Goal: Contribute content: Contribute content

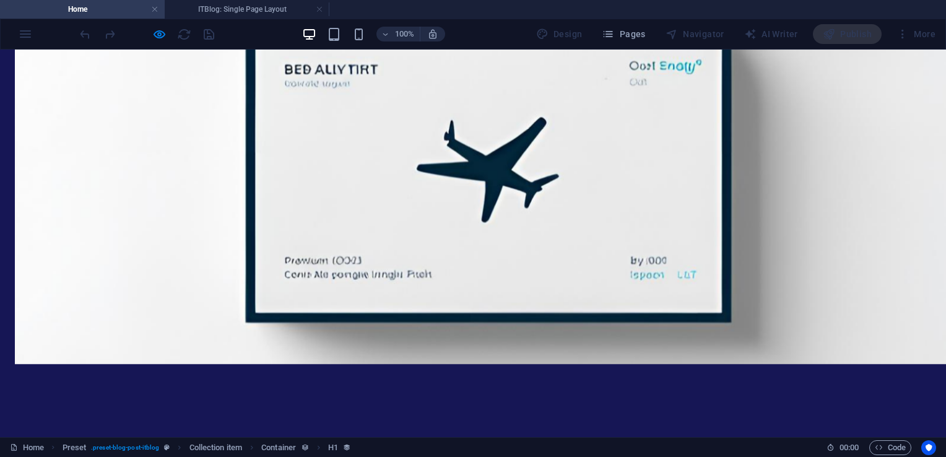
scroll to position [2643, 0]
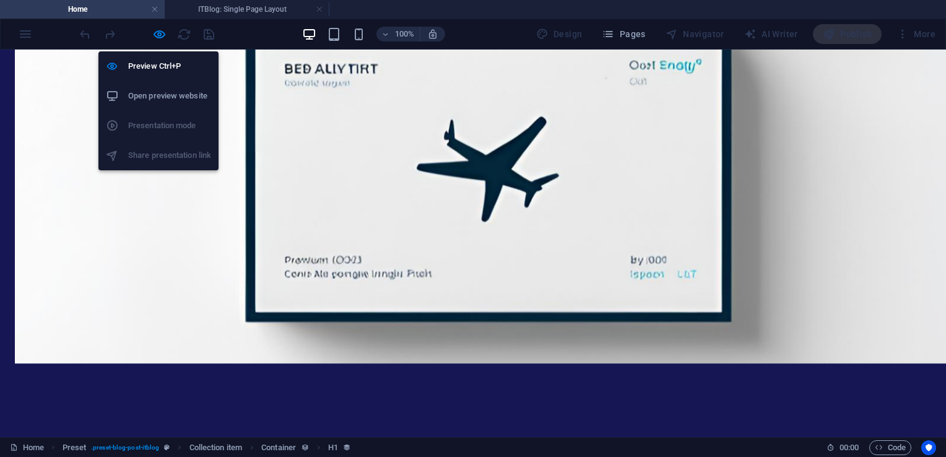
click at [159, 33] on icon "button" at bounding box center [159, 34] width 14 height 14
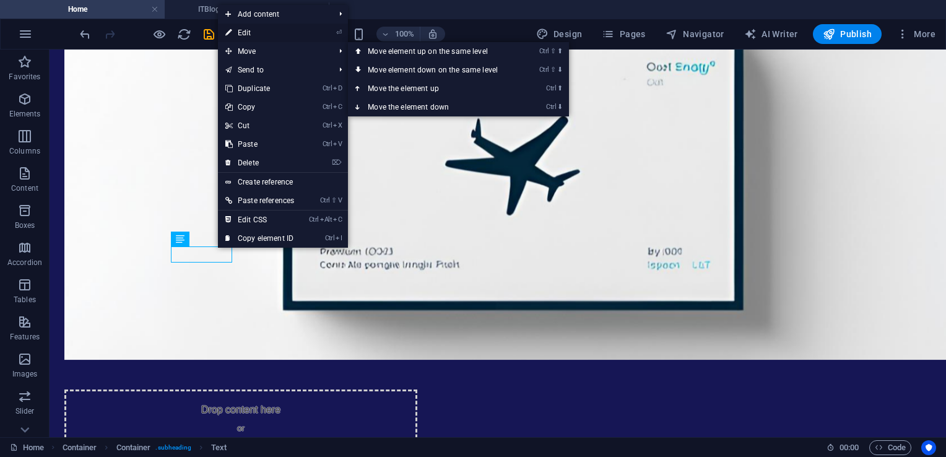
click at [263, 32] on link "⏎ Edit" at bounding box center [260, 33] width 84 height 19
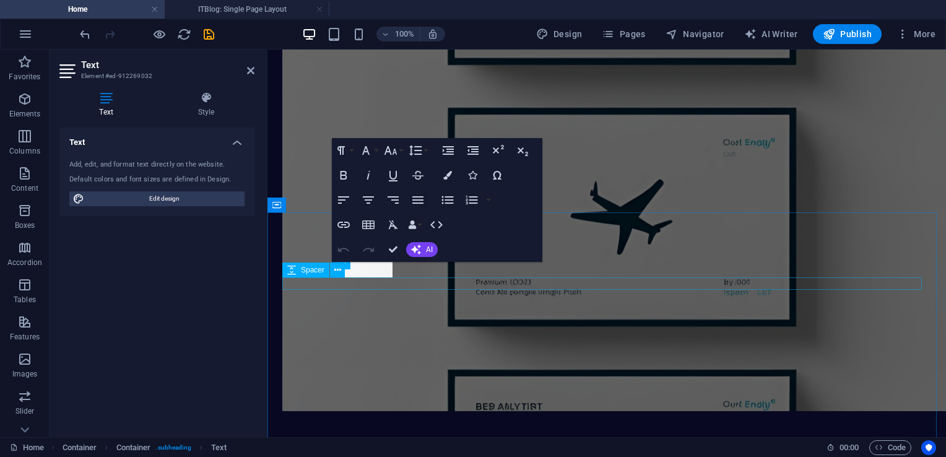
scroll to position [2710, 0]
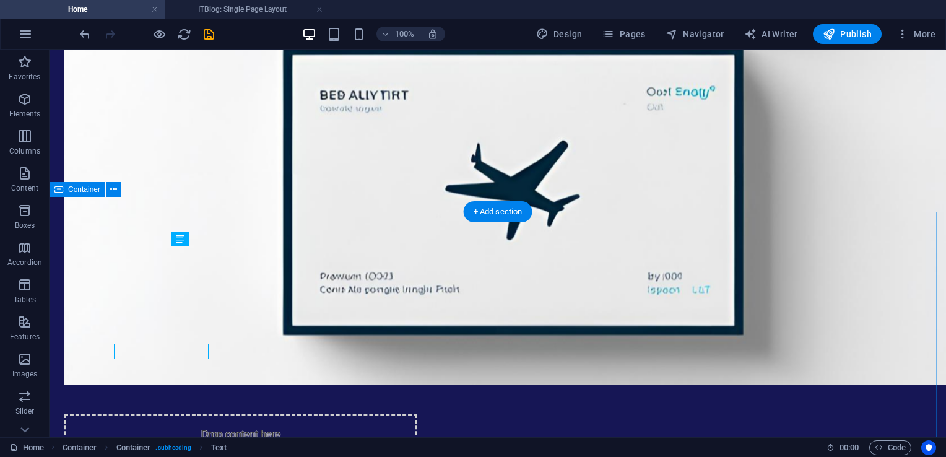
scroll to position [2628, 0]
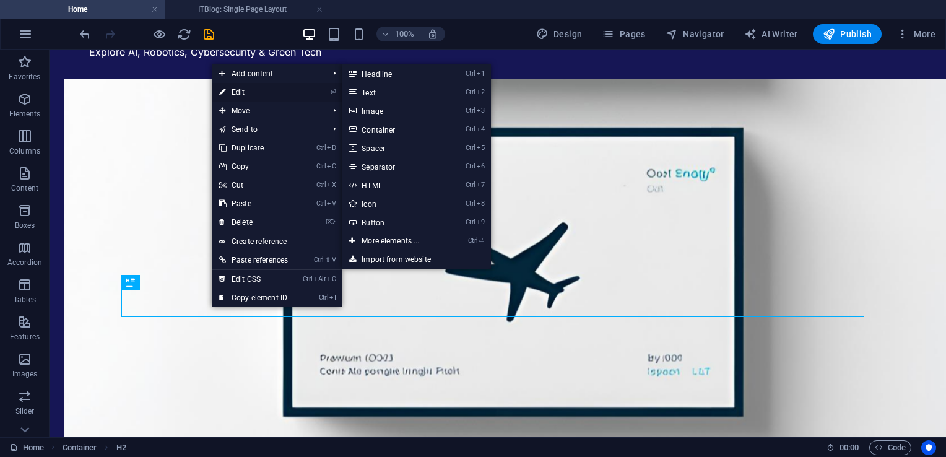
click at [267, 96] on link "⏎ Edit" at bounding box center [254, 92] width 84 height 19
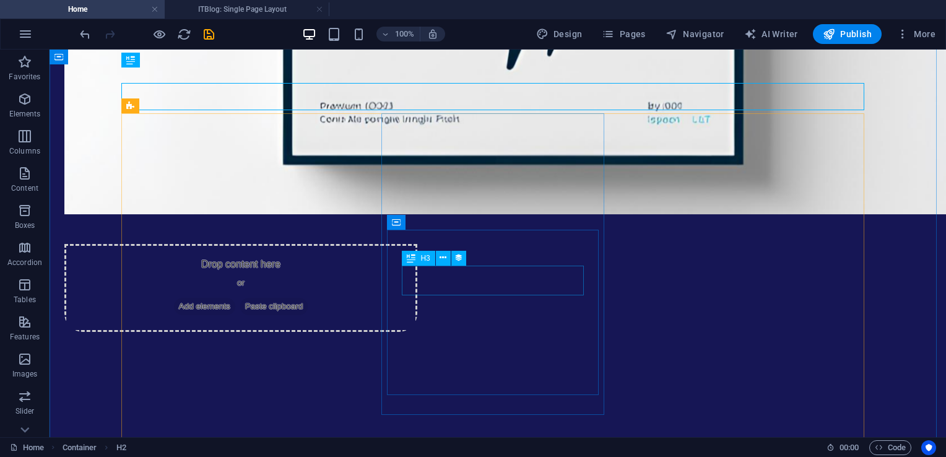
scroll to position [2900, 0]
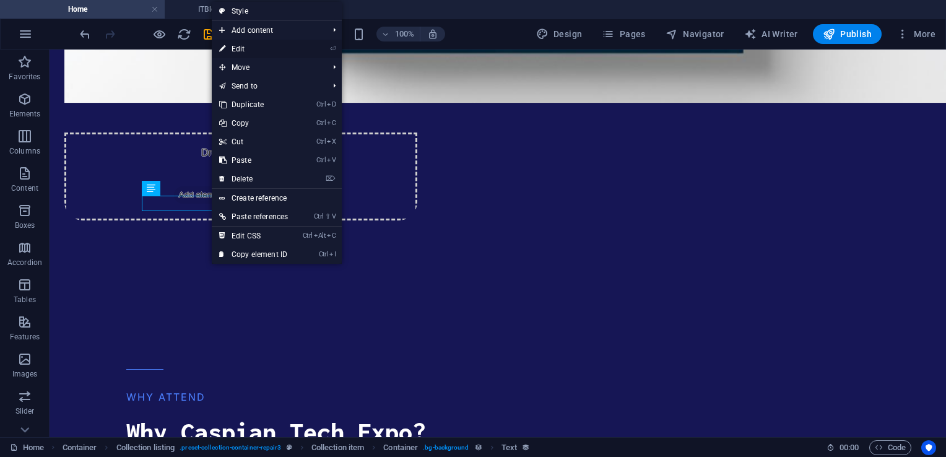
click at [246, 50] on link "⏎ Edit" at bounding box center [254, 49] width 84 height 19
select select "createdAt"
select select "3"
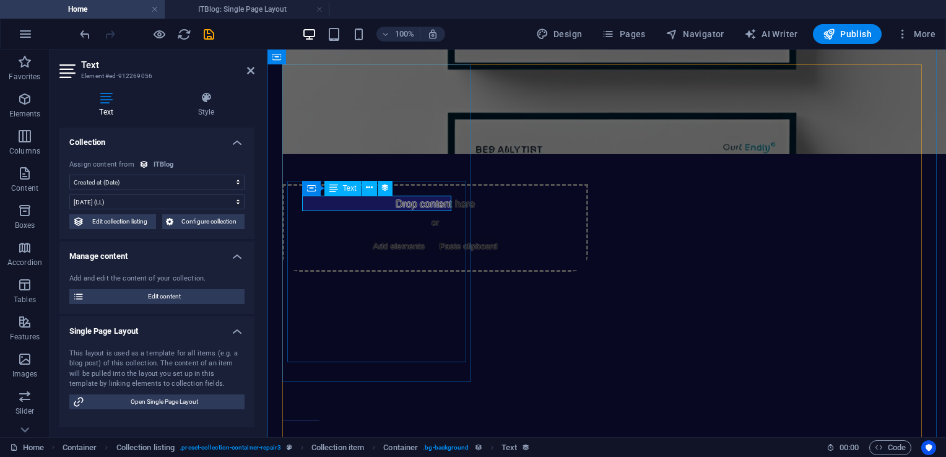
scroll to position [2982, 0]
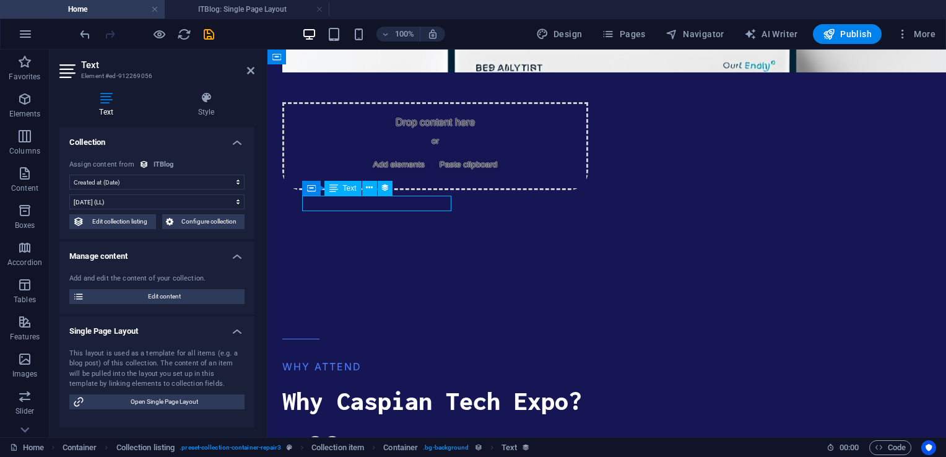
drag, startPoint x: 404, startPoint y: 201, endPoint x: 350, endPoint y: 206, distance: 54.1
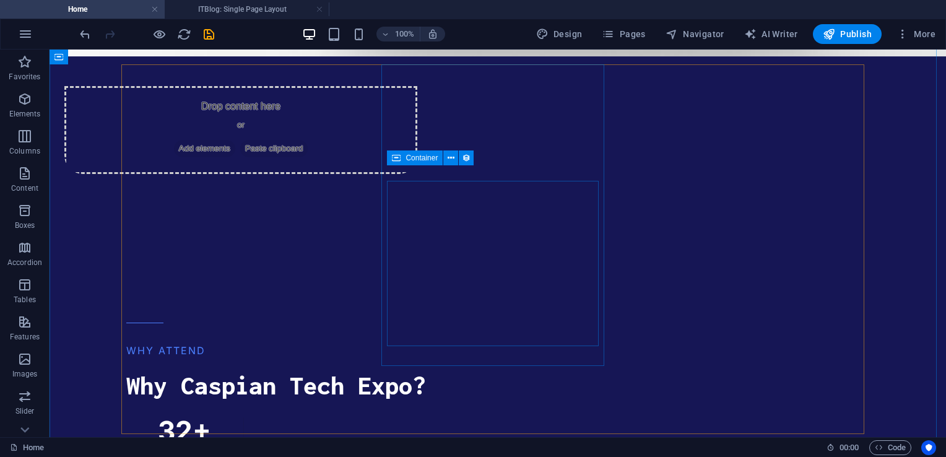
scroll to position [2900, 0]
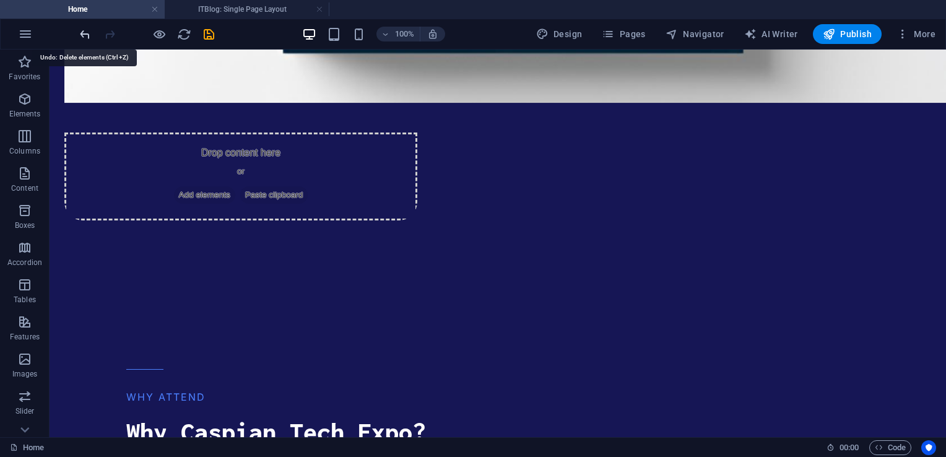
click at [87, 33] on icon "undo" at bounding box center [85, 34] width 14 height 14
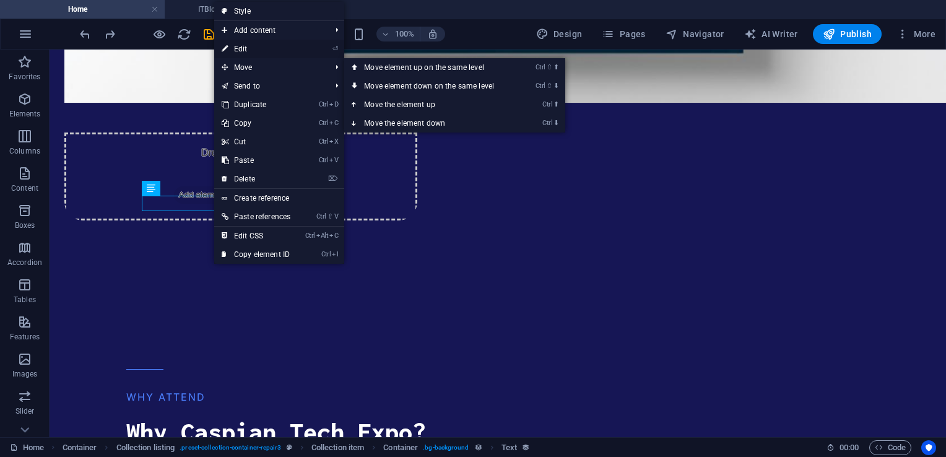
click at [242, 45] on link "⏎ Edit" at bounding box center [256, 49] width 84 height 19
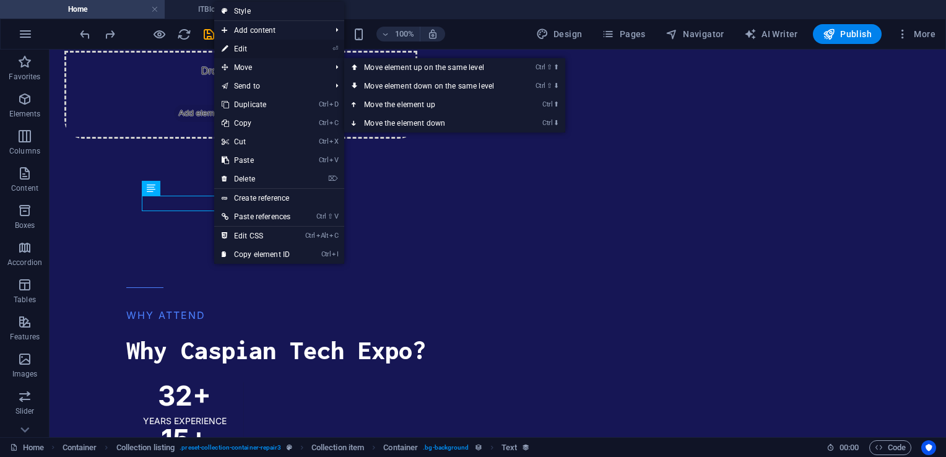
select select "createdAt"
select select "3"
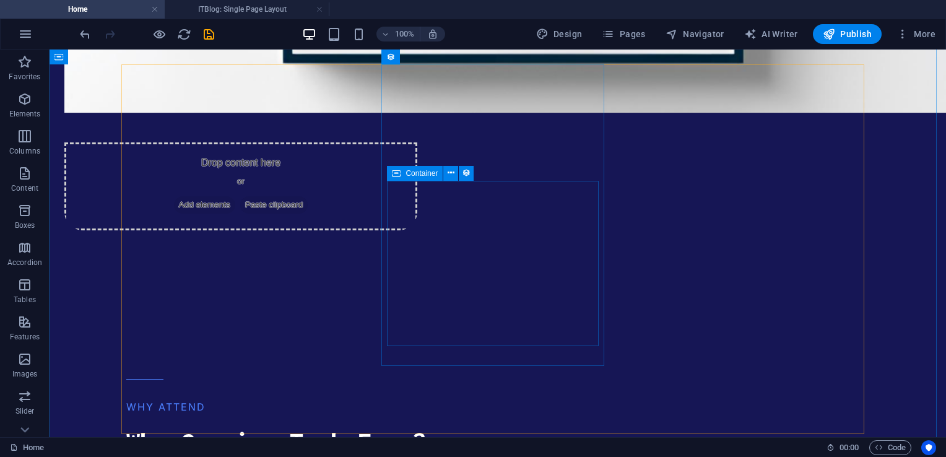
scroll to position [2900, 0]
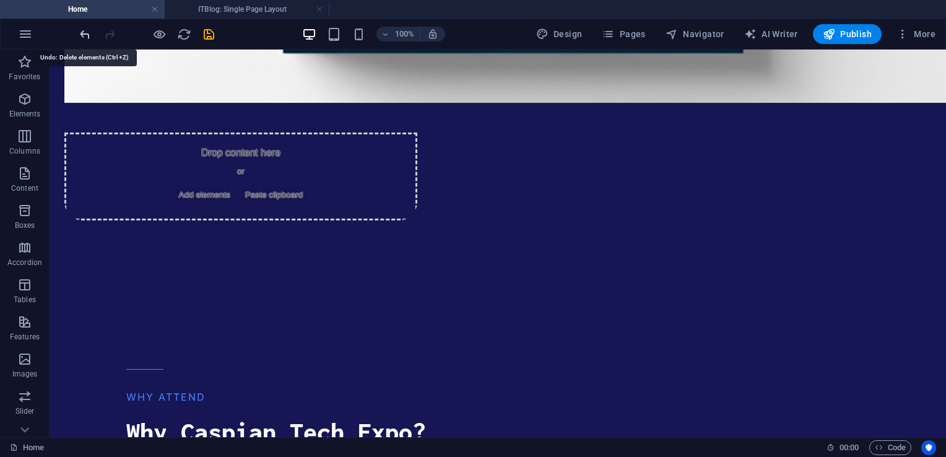
click at [87, 38] on icon "undo" at bounding box center [85, 34] width 14 height 14
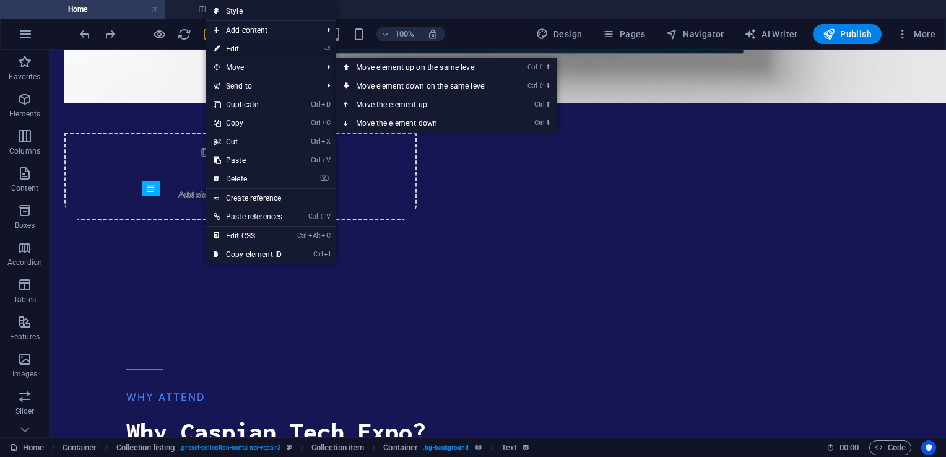
click at [238, 48] on link "⏎ Edit" at bounding box center [248, 49] width 84 height 19
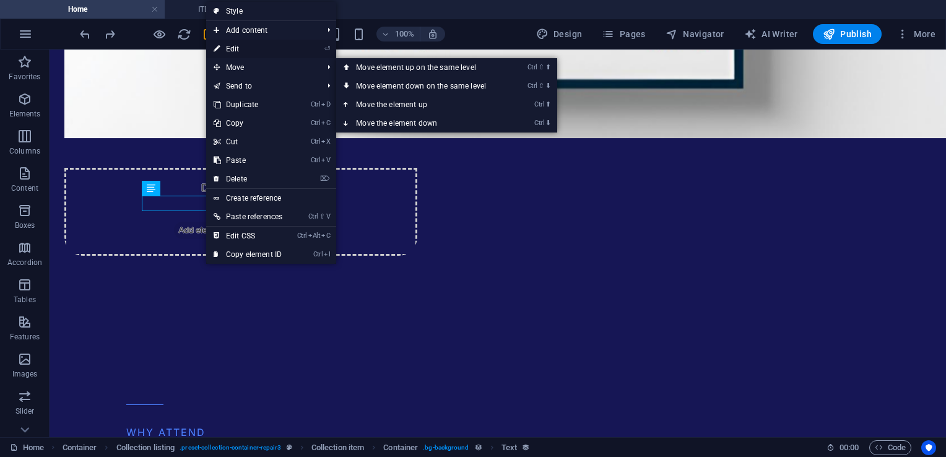
scroll to position [2982, 0]
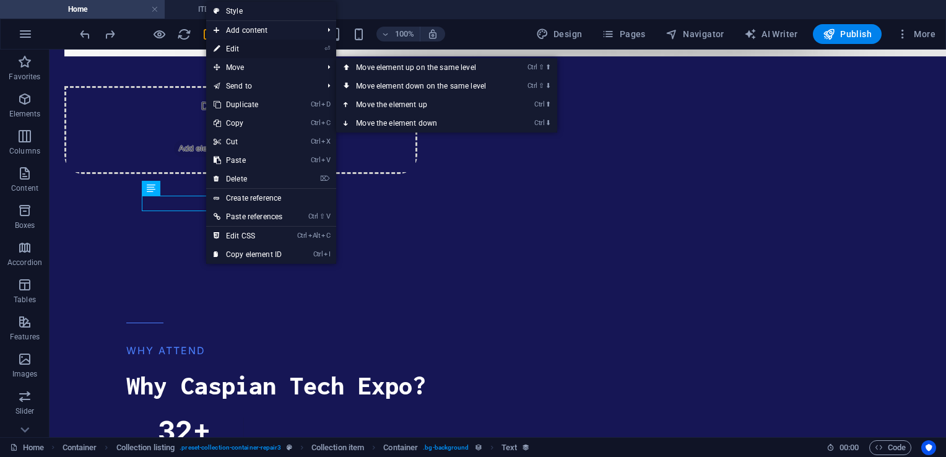
select select "createdAt"
select select "3"
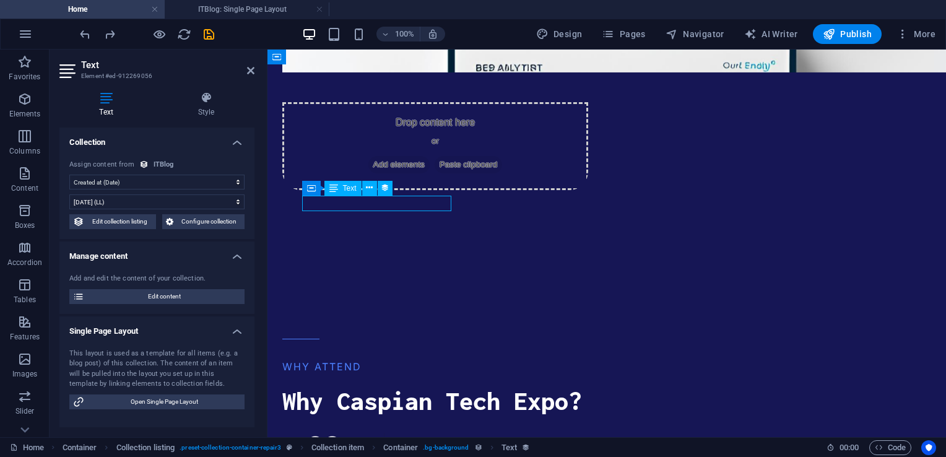
drag, startPoint x: 401, startPoint y: 205, endPoint x: 352, endPoint y: 207, distance: 49.0
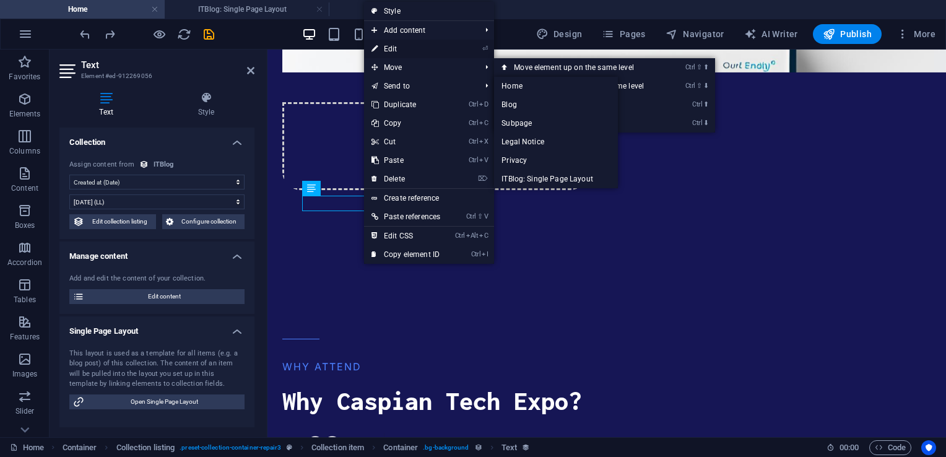
click at [390, 49] on link "⏎ Edit" at bounding box center [406, 49] width 84 height 19
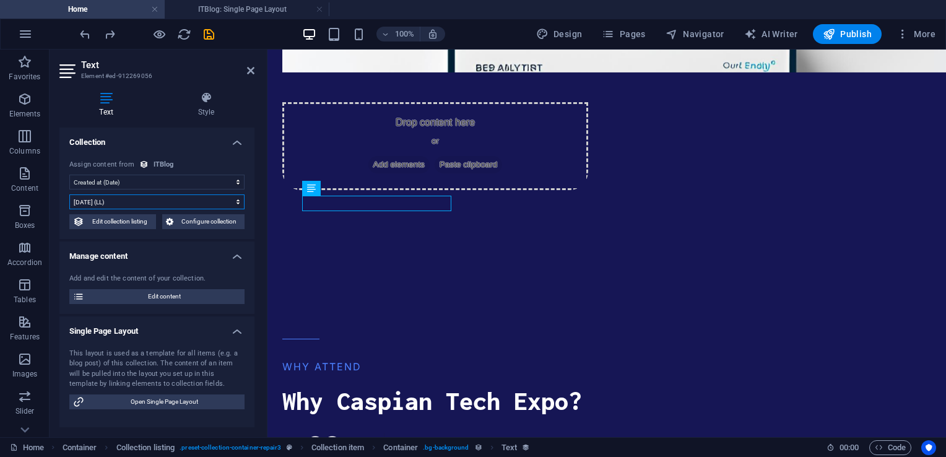
click at [191, 196] on select "[DATE] (l) [DATE] (L) [DATE] (ll) [DATE] (LL) [DATE] 4:25 AM (lll) [DATE] 4:25 …" at bounding box center [156, 201] width 175 height 15
click at [160, 180] on select "No assignment, content remains static Created at (Date) Updated at (Date) ITBlo…" at bounding box center [156, 182] width 175 height 15
click at [161, 181] on select "No assignment, content remains static Created at (Date) Updated at (Date) ITBlo…" at bounding box center [156, 182] width 175 height 15
click at [162, 183] on select "No assignment, content remains static Created at (Date) Updated at (Date) ITBlo…" at bounding box center [156, 182] width 175 height 15
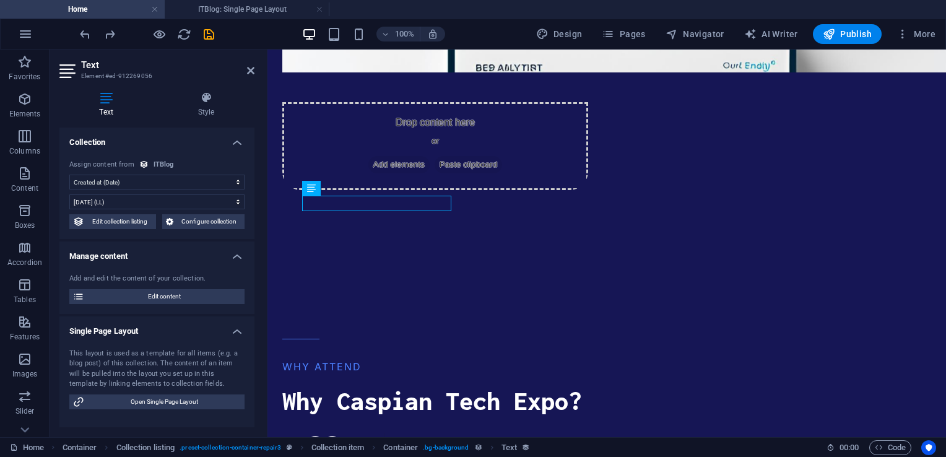
select select "remainStatic"
click at [69, 175] on select "No assignment, content remains static Created at (Date) Updated at (Date) ITBlo…" at bounding box center [156, 182] width 175 height 15
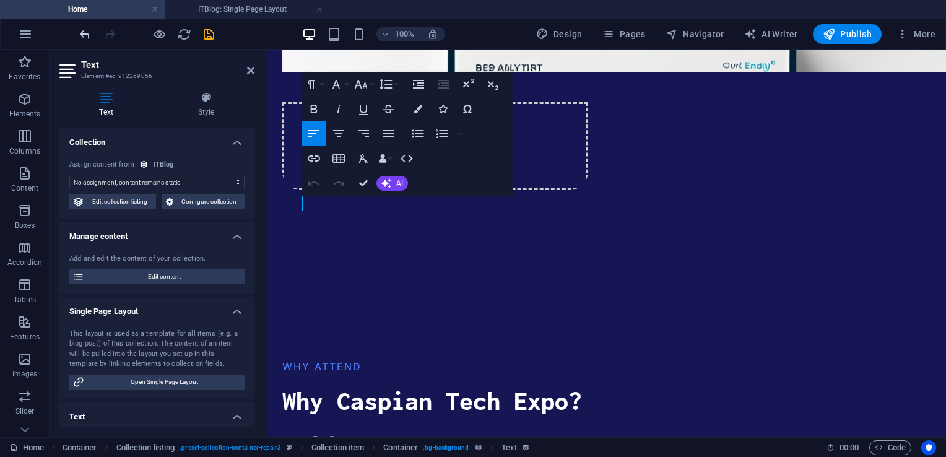
click at [83, 32] on icon "undo" at bounding box center [85, 34] width 14 height 14
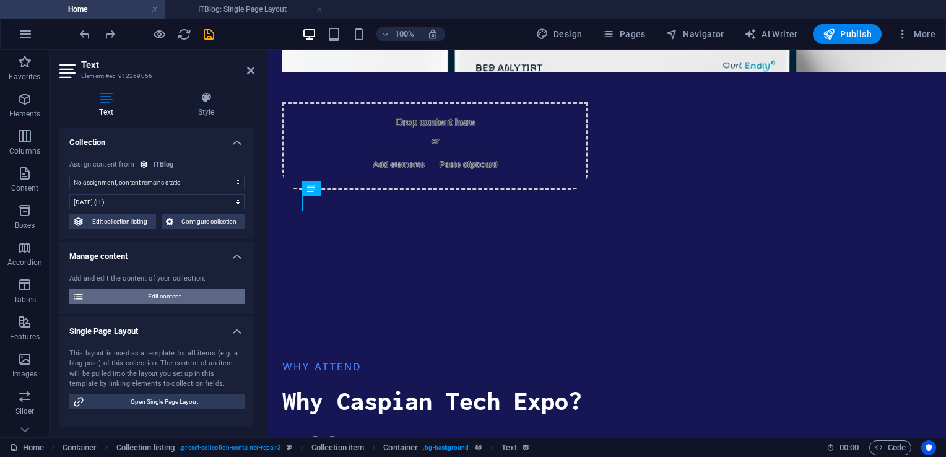
click at [175, 289] on span "Edit content" at bounding box center [164, 296] width 153 height 15
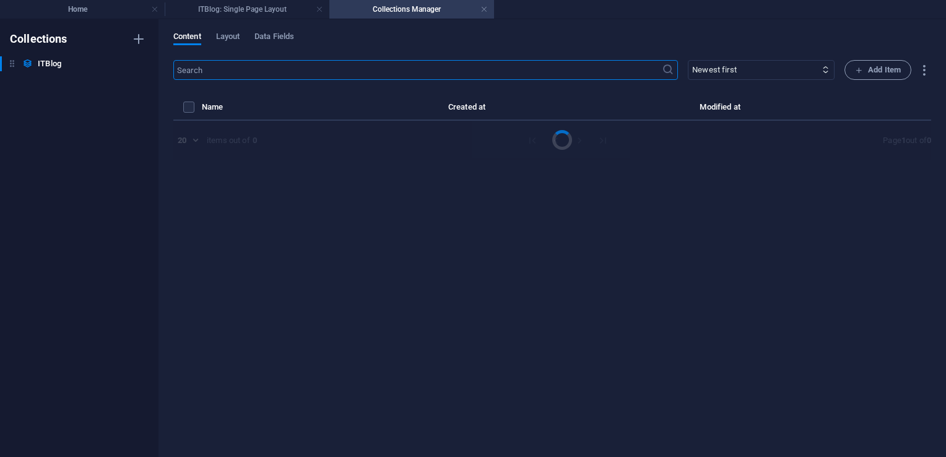
select select "Mobile"
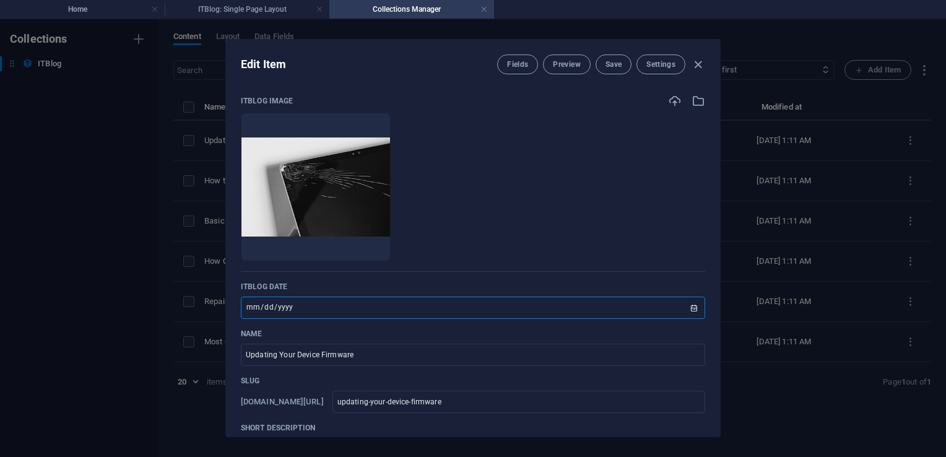
click at [357, 311] on input "[DATE]" at bounding box center [473, 308] width 464 height 22
click at [698, 67] on icon "button" at bounding box center [698, 65] width 14 height 14
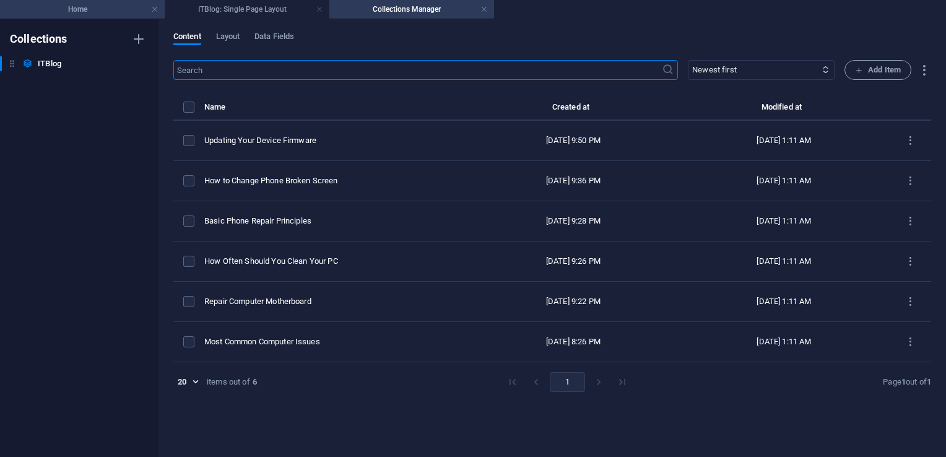
click at [105, 9] on h4 "Home" at bounding box center [82, 9] width 165 height 14
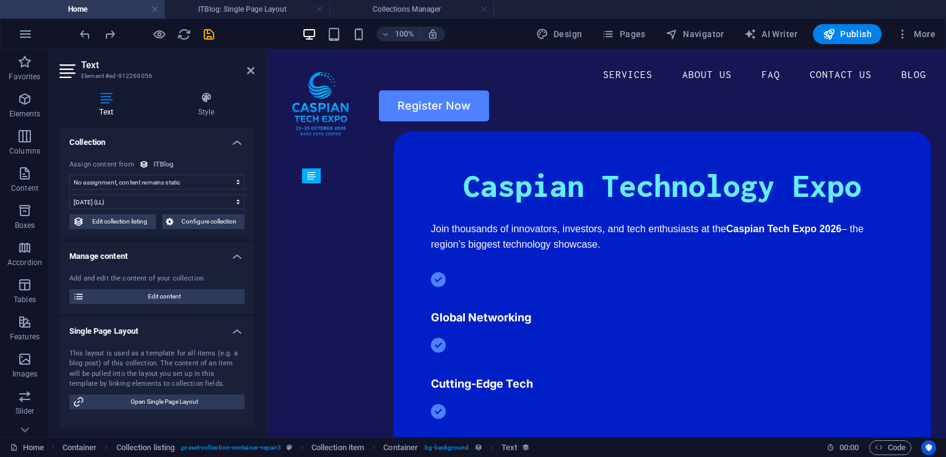
scroll to position [2994, 0]
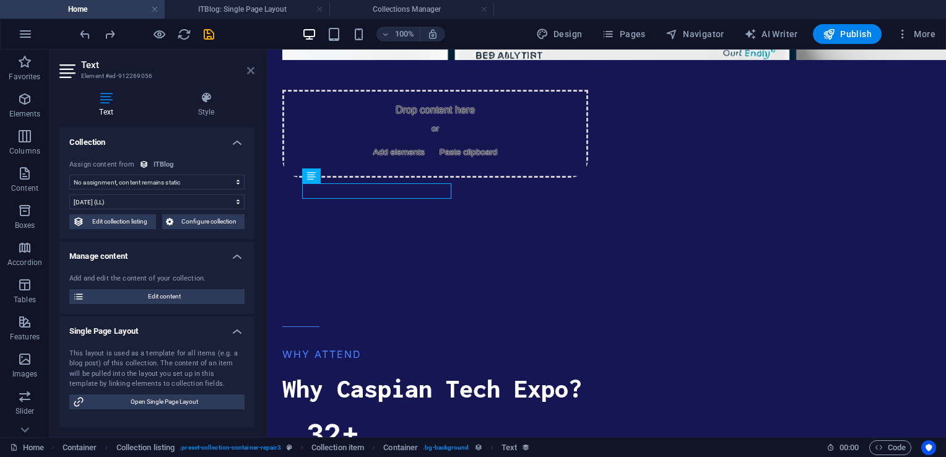
click at [251, 74] on icon at bounding box center [250, 71] width 7 height 10
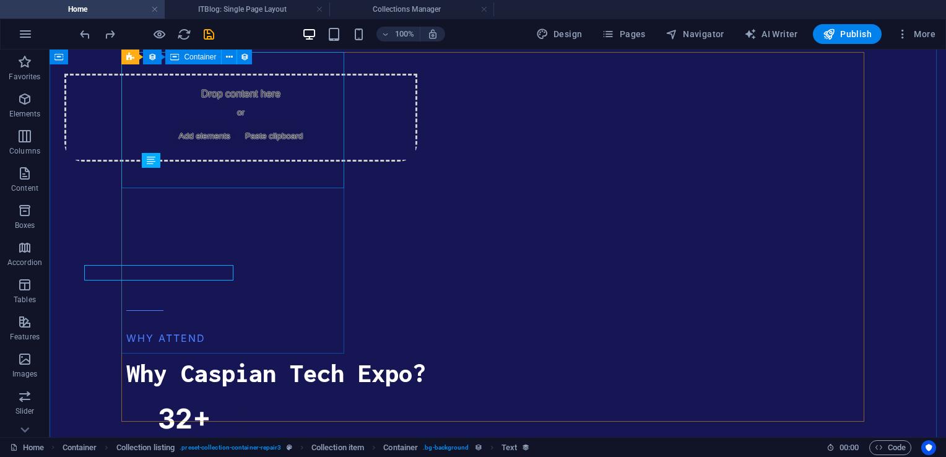
scroll to position [2913, 0]
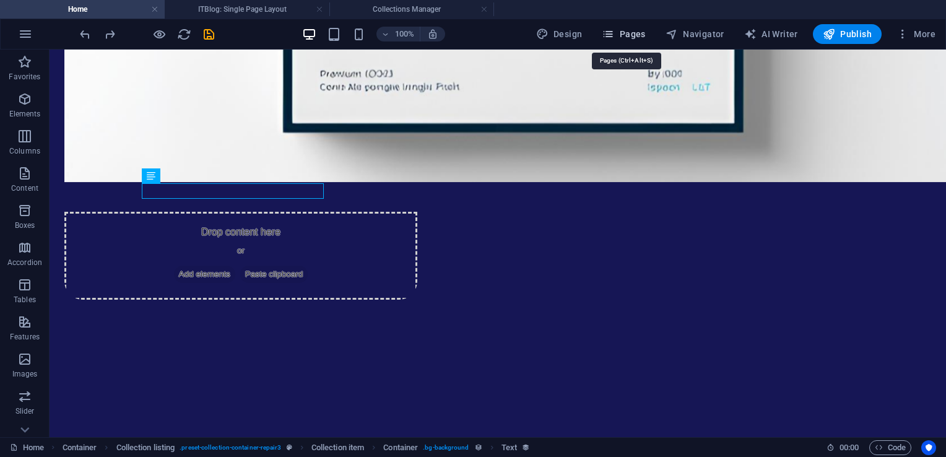
click at [640, 37] on span "Pages" at bounding box center [623, 34] width 43 height 12
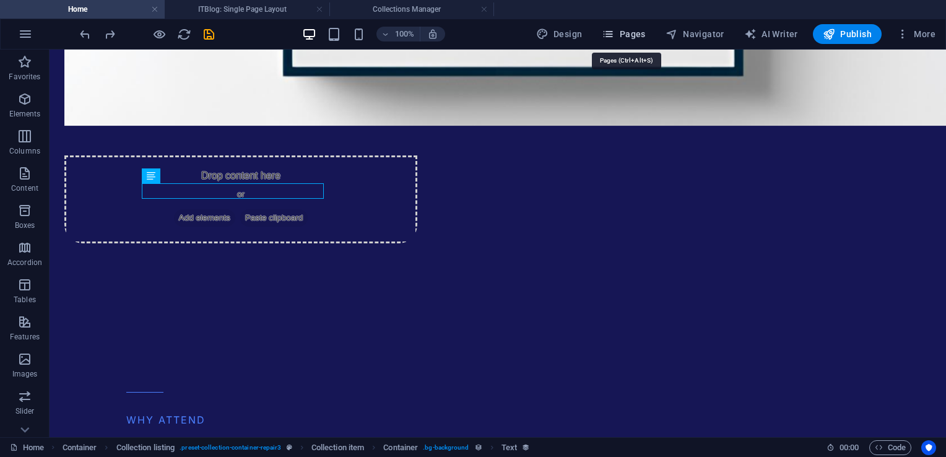
scroll to position [3022, 0]
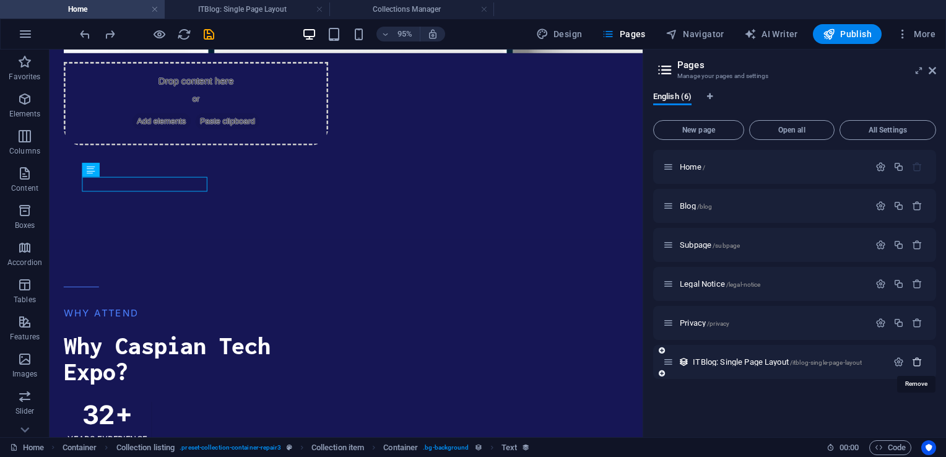
click at [915, 362] on icon "button" at bounding box center [917, 362] width 11 height 11
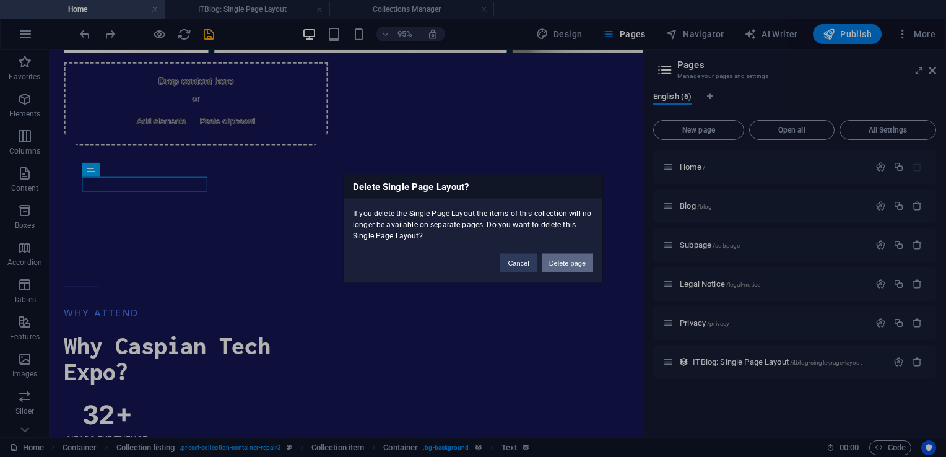
click at [579, 260] on button "Delete page" at bounding box center [567, 263] width 51 height 19
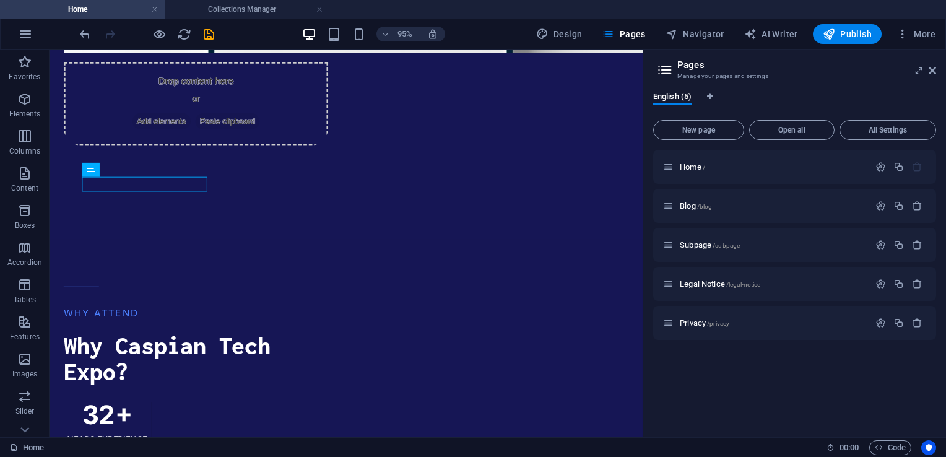
click at [941, 69] on aside "Pages Manage your pages and settings English (5) New page Open all All Settings…" at bounding box center [794, 244] width 303 height 388
click at [934, 72] on icon at bounding box center [932, 71] width 7 height 10
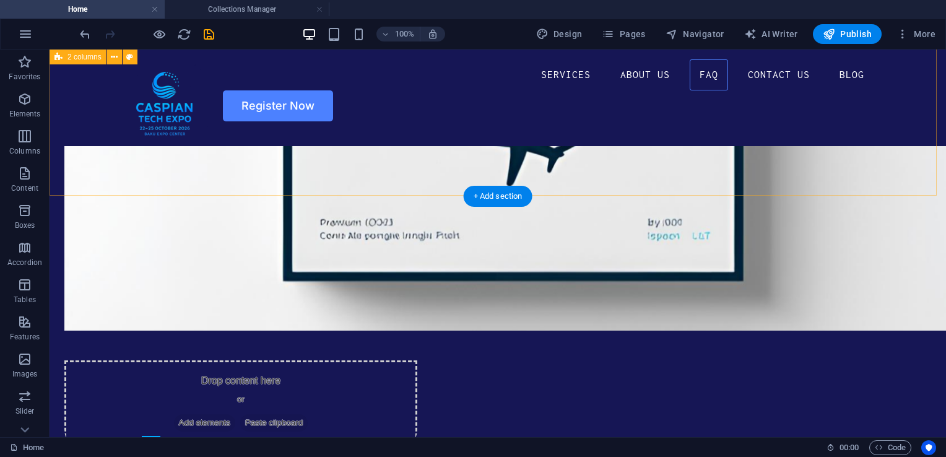
scroll to position [2628, 0]
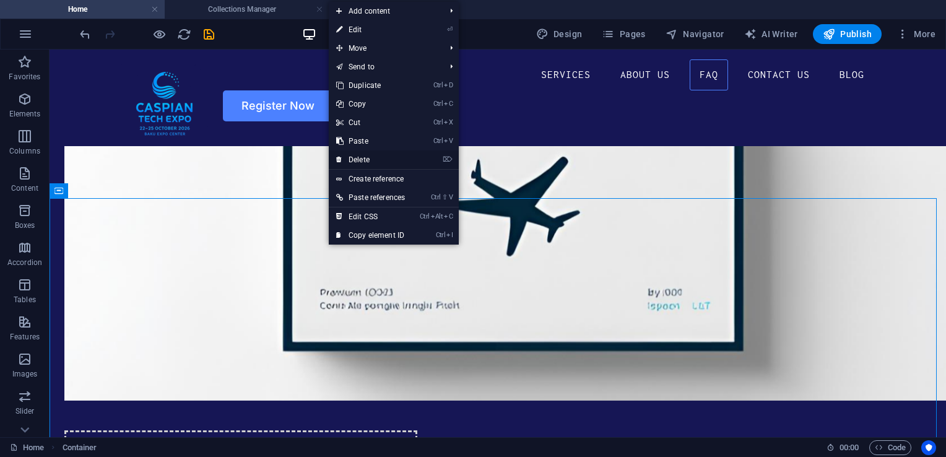
click at [369, 159] on link "⌦ Delete" at bounding box center [371, 159] width 84 height 19
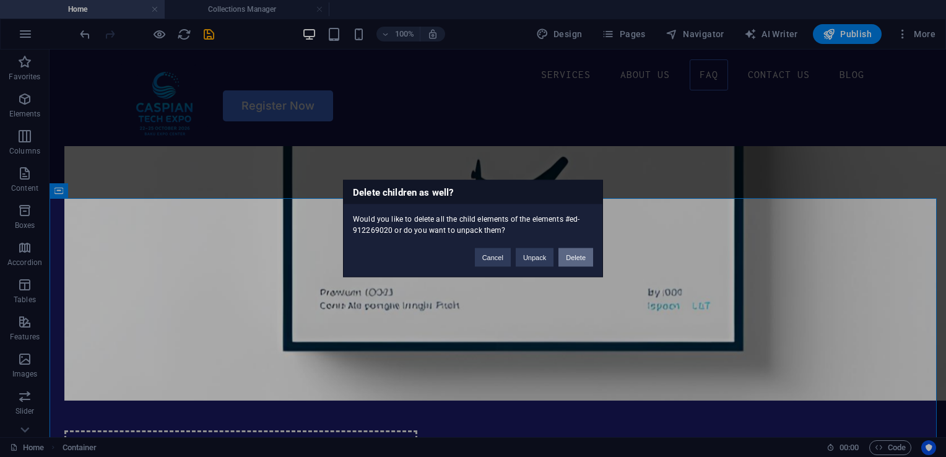
click at [575, 261] on button "Delete" at bounding box center [576, 257] width 35 height 19
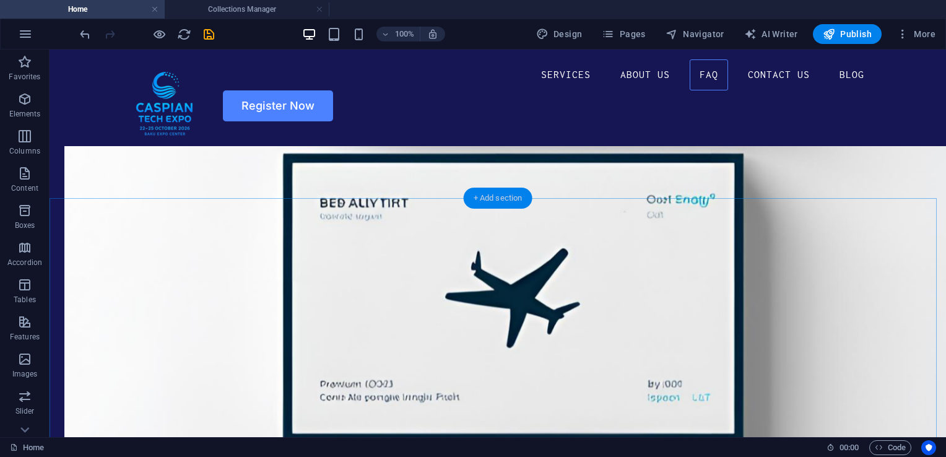
click at [505, 199] on div "+ Add section" at bounding box center [498, 198] width 69 height 21
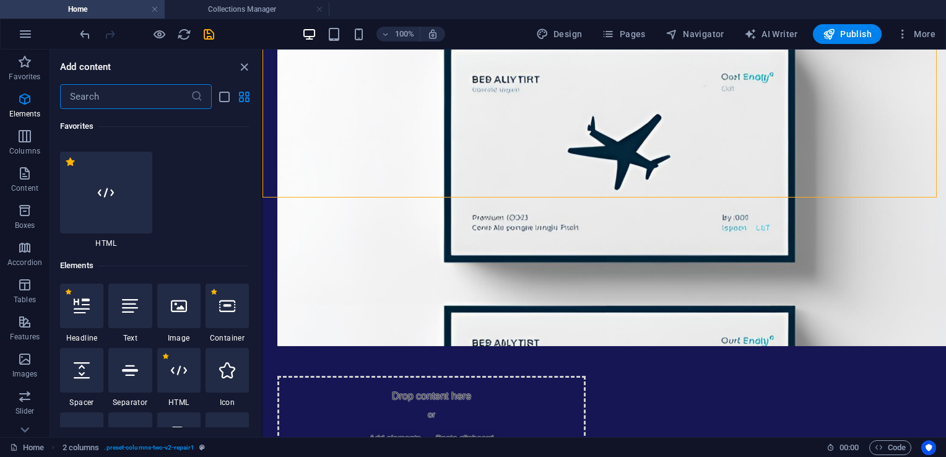
scroll to position [0, 0]
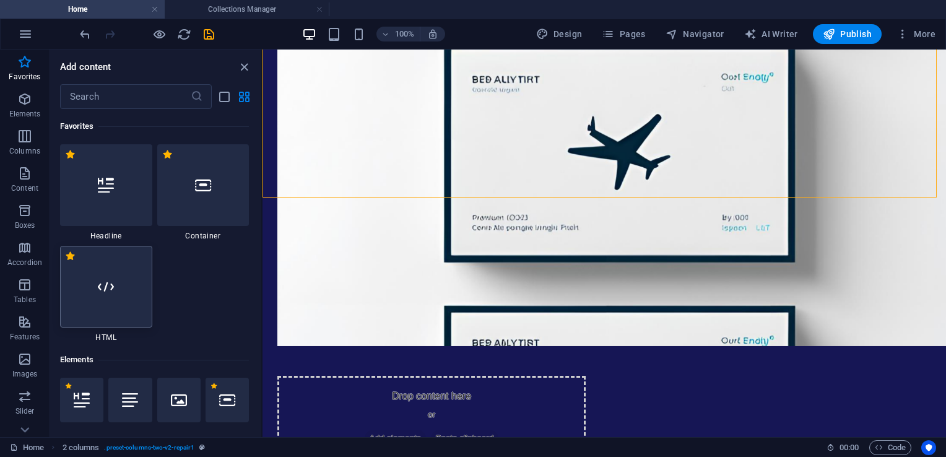
click at [107, 305] on div at bounding box center [106, 287] width 92 height 82
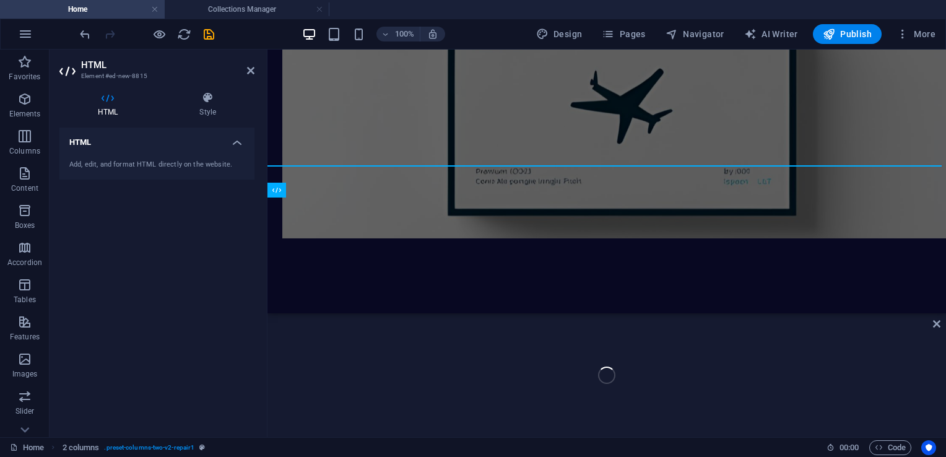
scroll to position [2724, 0]
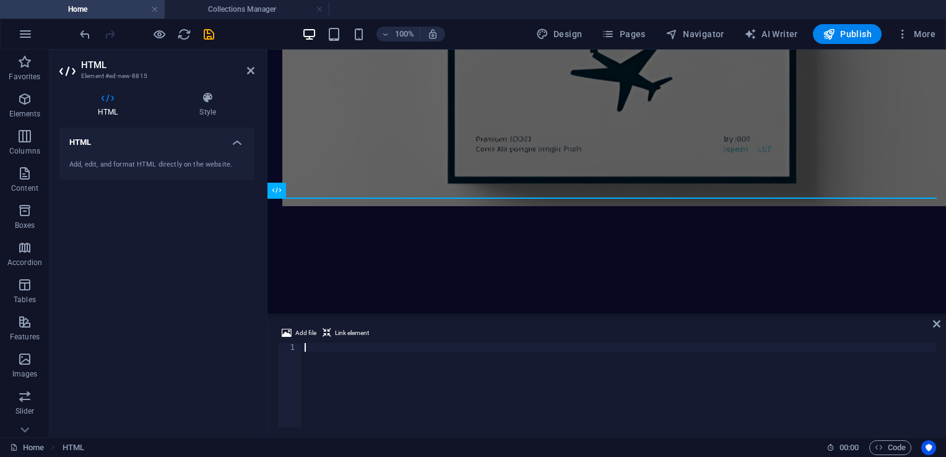
click at [343, 373] on div at bounding box center [619, 394] width 634 height 102
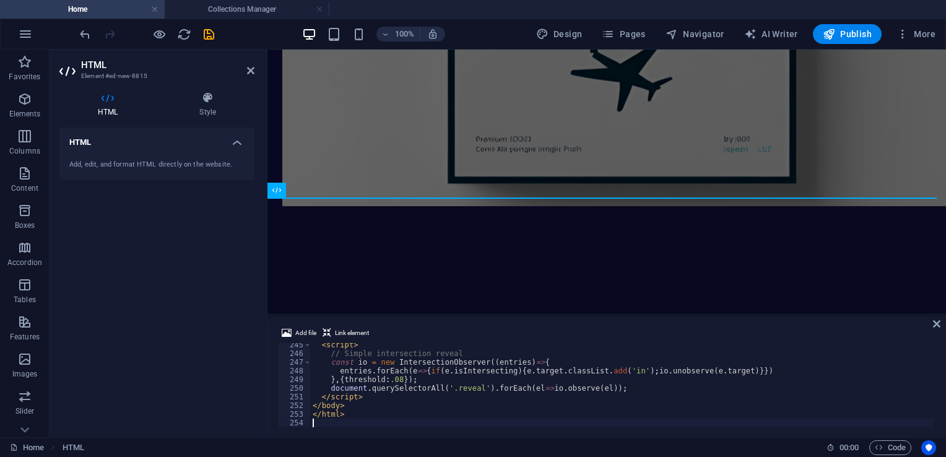
scroll to position [2118, 0]
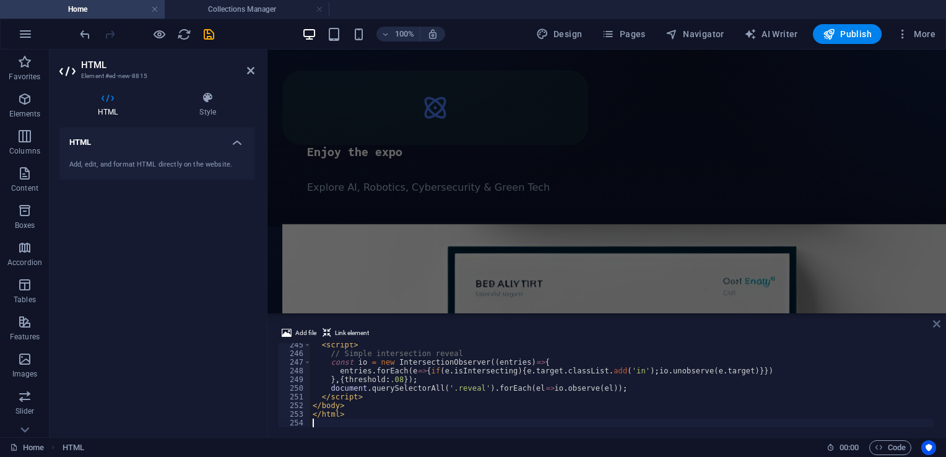
click at [936, 323] on icon at bounding box center [936, 324] width 7 height 10
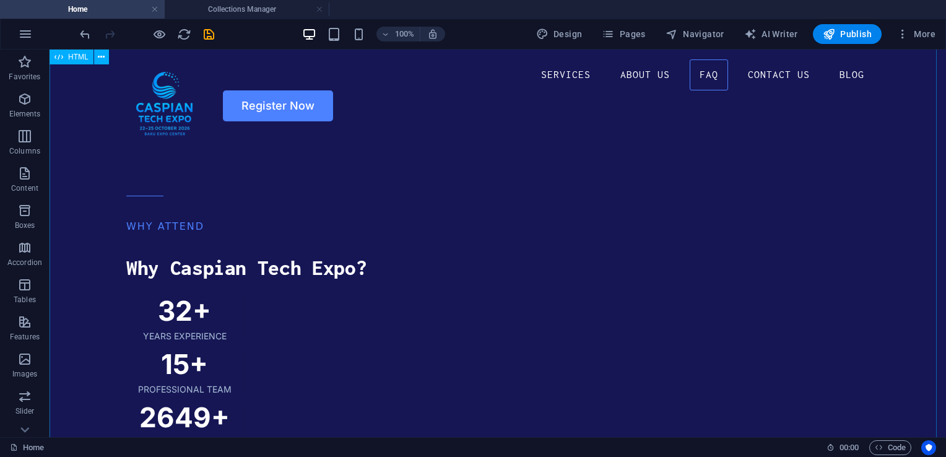
scroll to position [3292, 0]
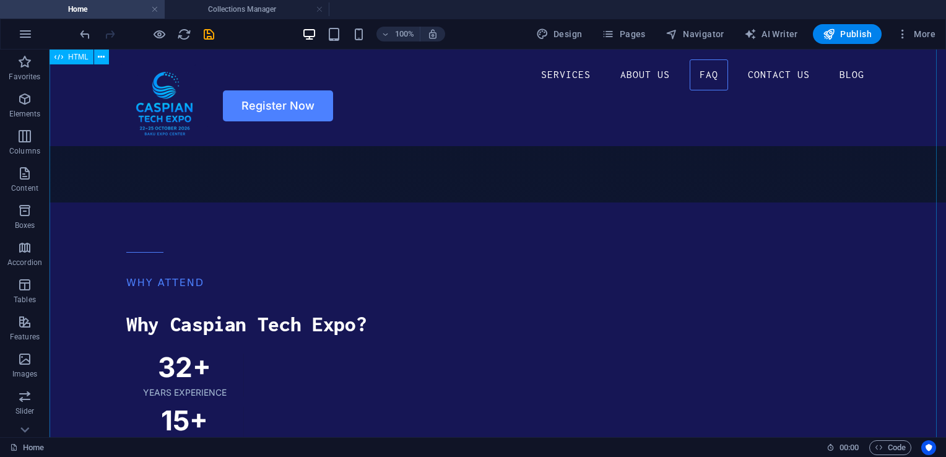
click at [84, 36] on icon "undo" at bounding box center [85, 34] width 14 height 14
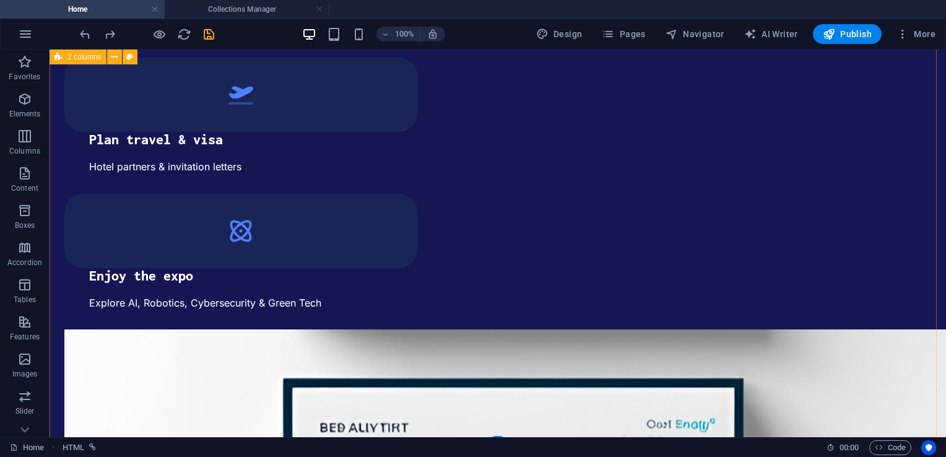
scroll to position [2570, 0]
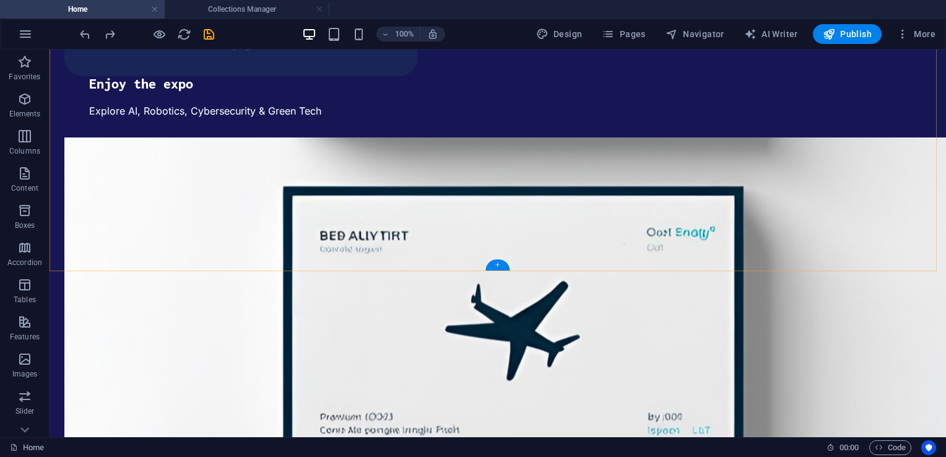
click at [500, 267] on div "+" at bounding box center [497, 264] width 24 height 11
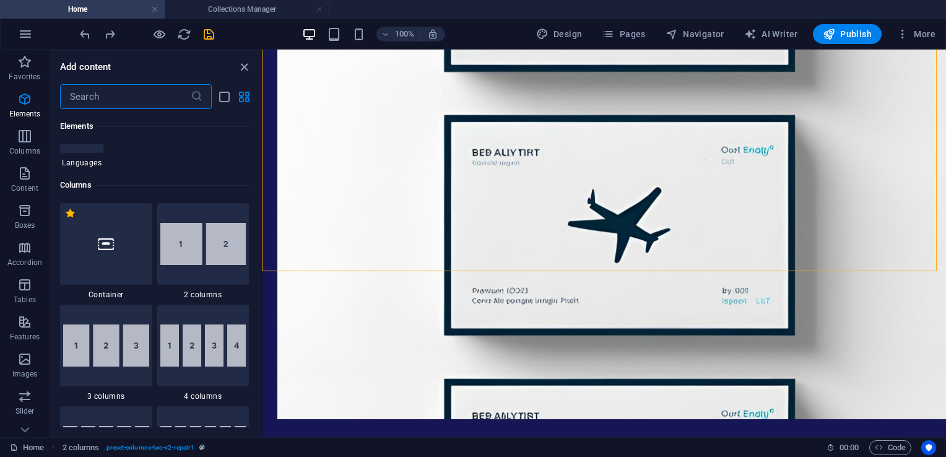
scroll to position [0, 0]
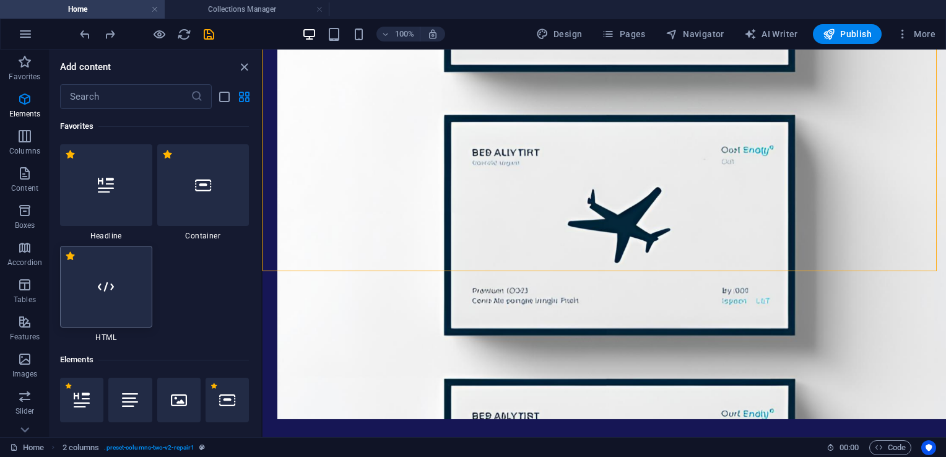
click at [120, 290] on div at bounding box center [106, 287] width 92 height 82
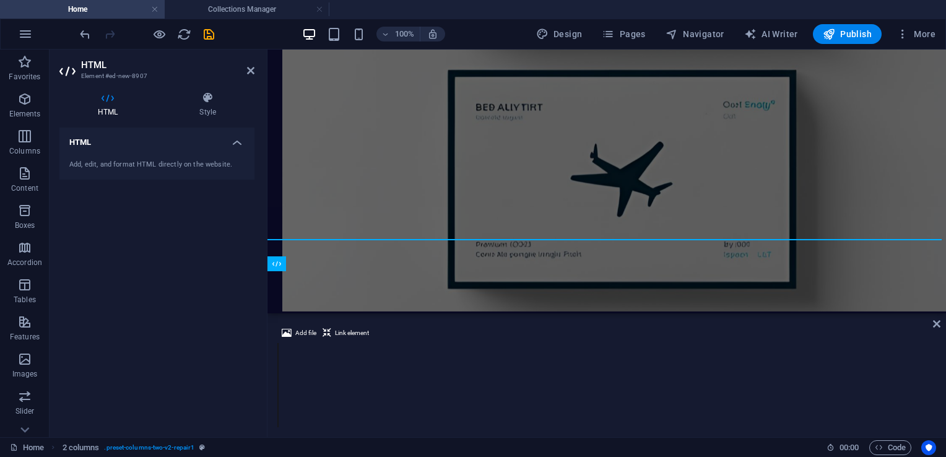
scroll to position [2651, 0]
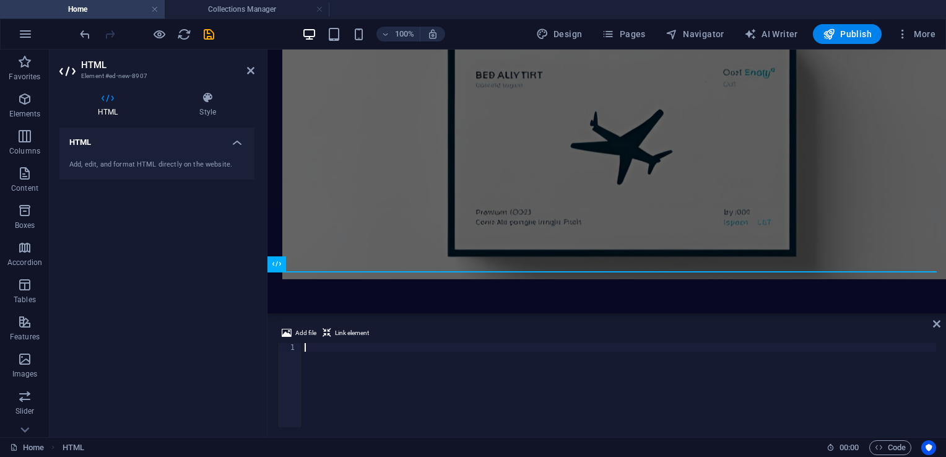
click at [405, 376] on div at bounding box center [619, 394] width 634 height 102
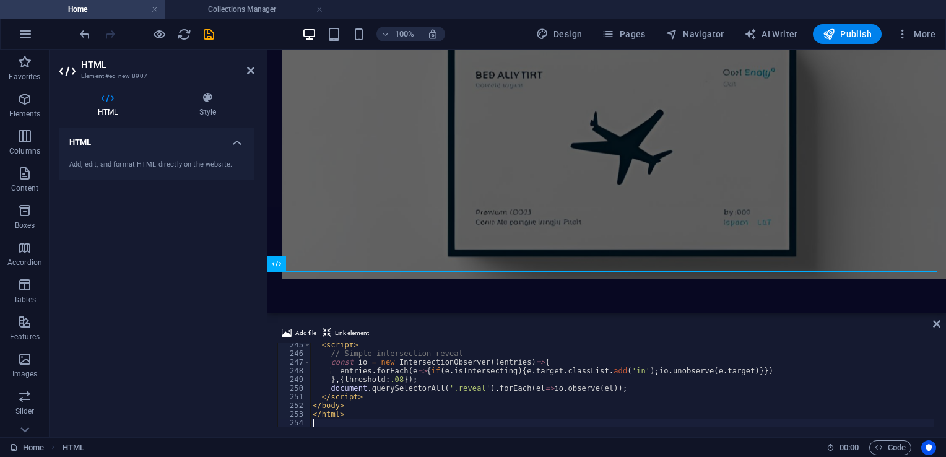
scroll to position [2118, 0]
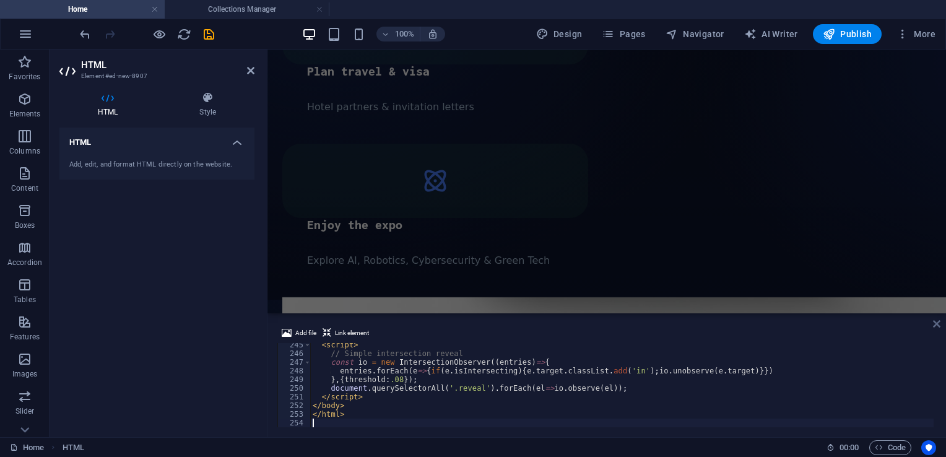
click at [937, 328] on icon at bounding box center [936, 324] width 7 height 10
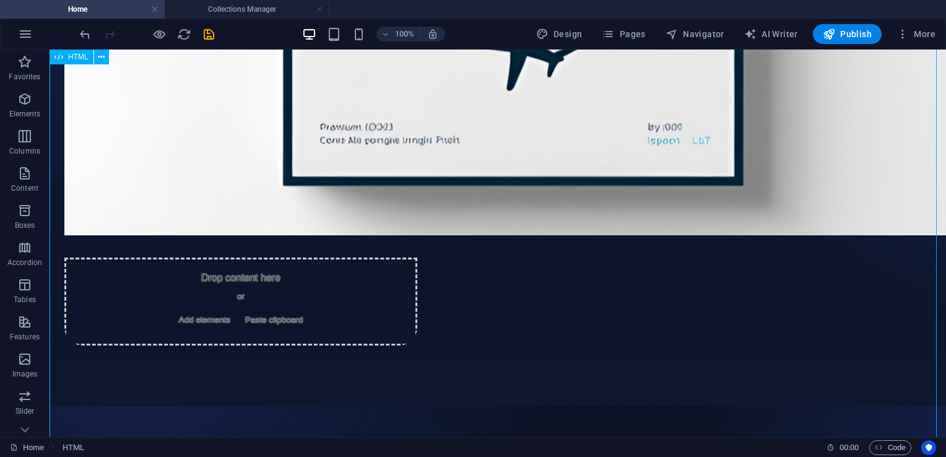
scroll to position [3132, 0]
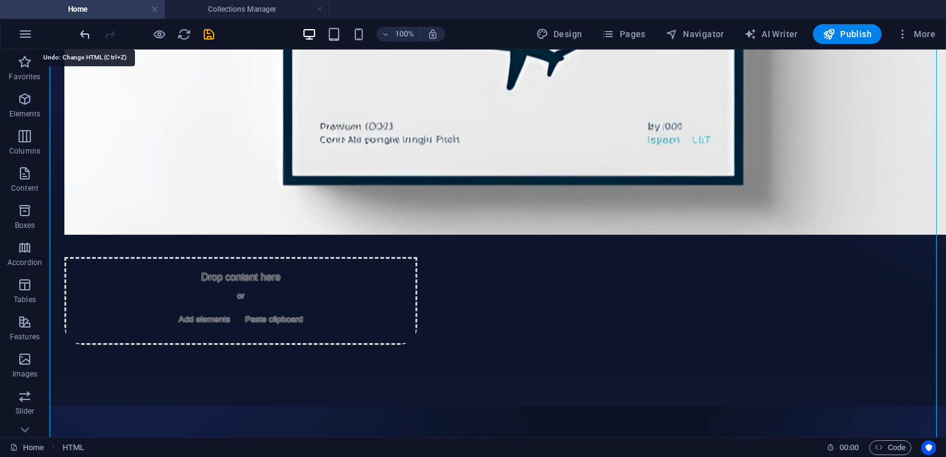
click at [85, 34] on icon "undo" at bounding box center [85, 34] width 14 height 14
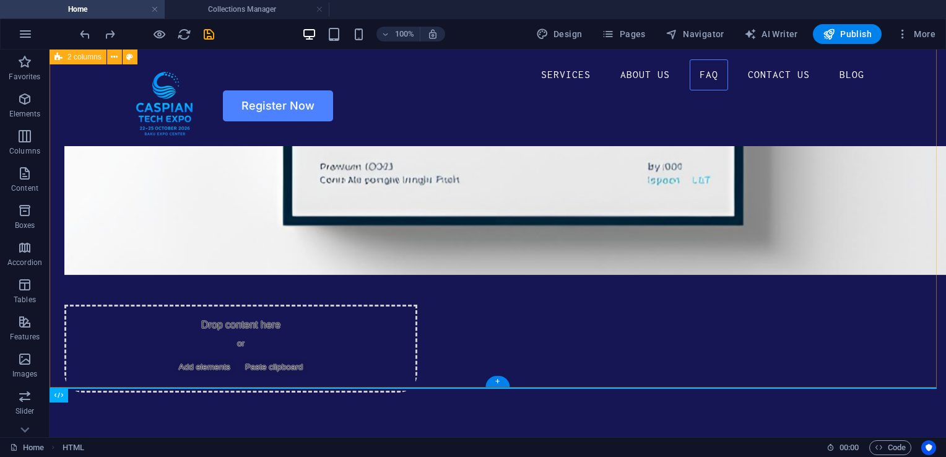
scroll to position [2438, 0]
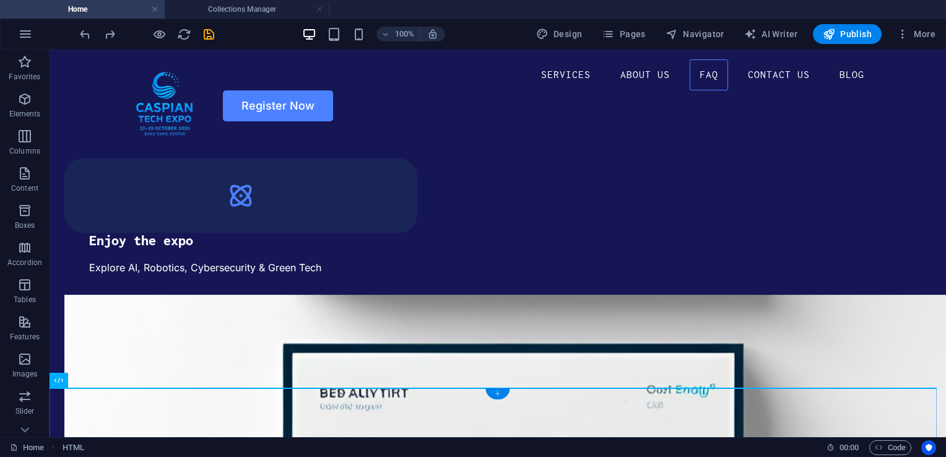
click at [497, 394] on div "+" at bounding box center [497, 393] width 24 height 11
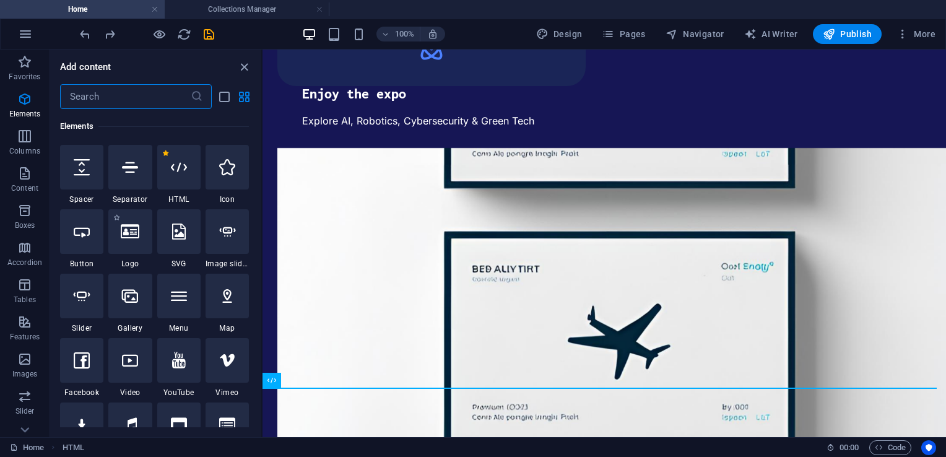
scroll to position [0, 0]
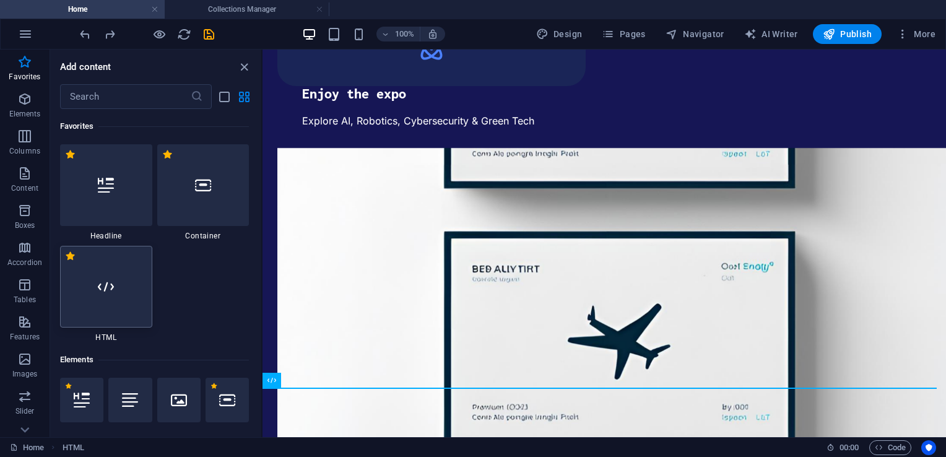
click at [117, 292] on div at bounding box center [106, 287] width 92 height 82
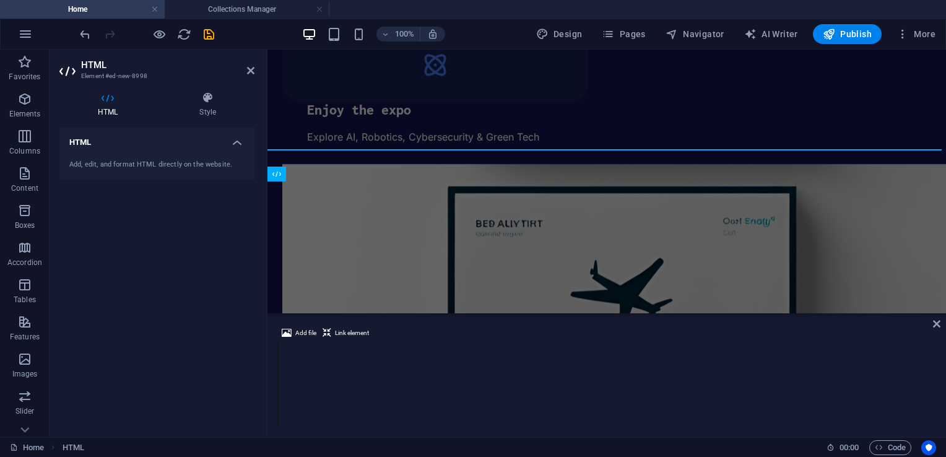
scroll to position [2741, 0]
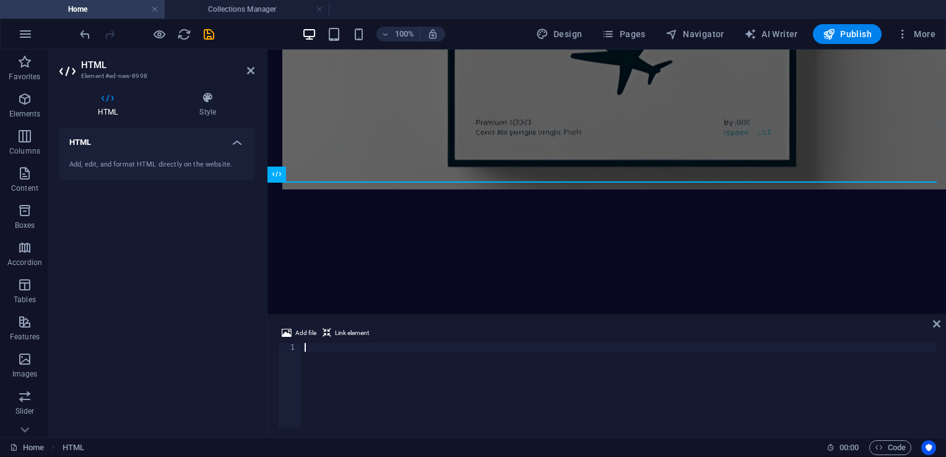
click at [401, 360] on div at bounding box center [619, 394] width 634 height 102
click at [253, 69] on icon at bounding box center [250, 71] width 7 height 10
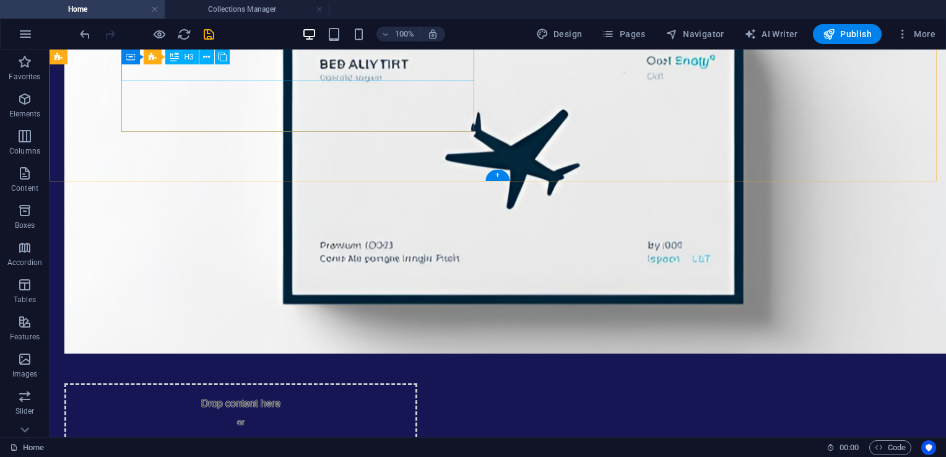
scroll to position [2659, 0]
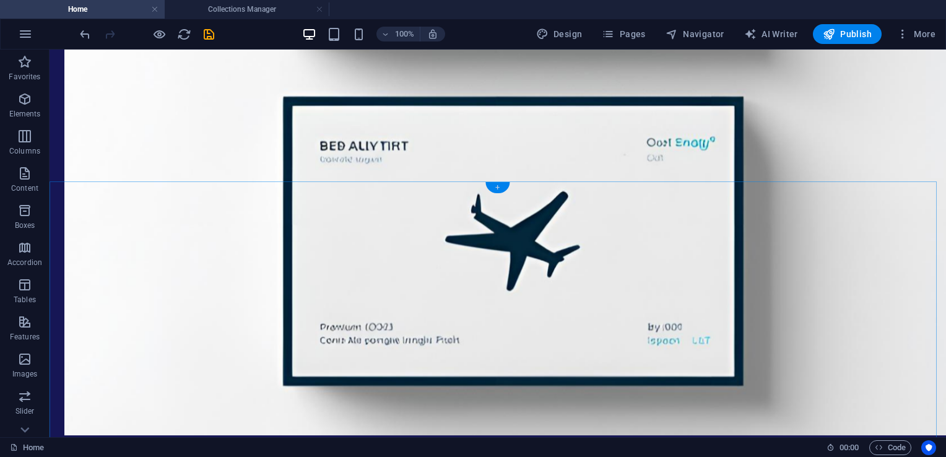
click at [500, 187] on div "+" at bounding box center [497, 187] width 24 height 11
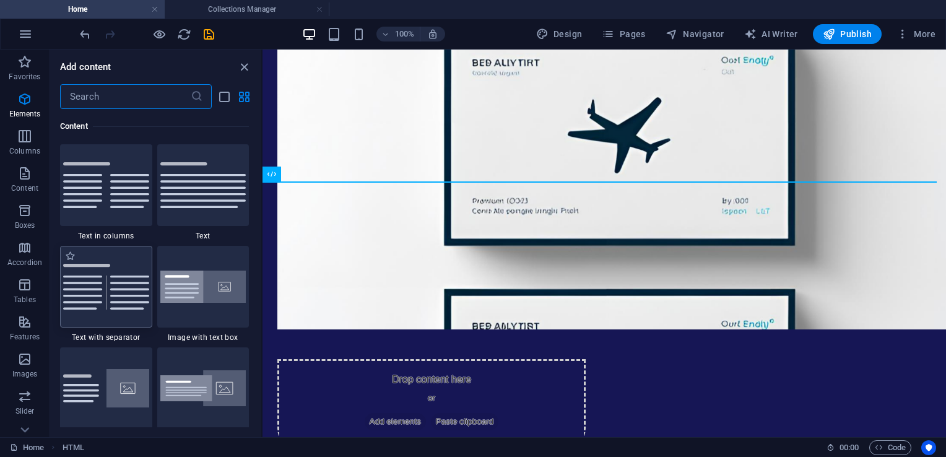
scroll to position [0, 0]
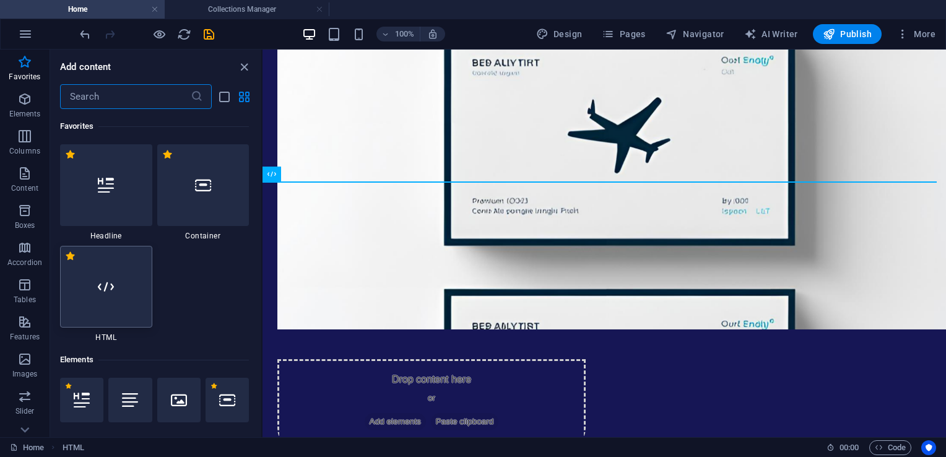
click at [125, 290] on div at bounding box center [106, 287] width 92 height 82
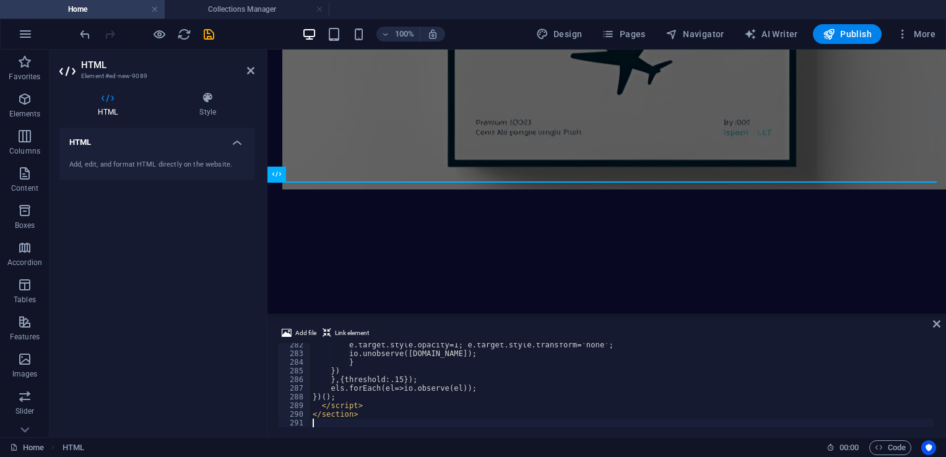
scroll to position [2438, 0]
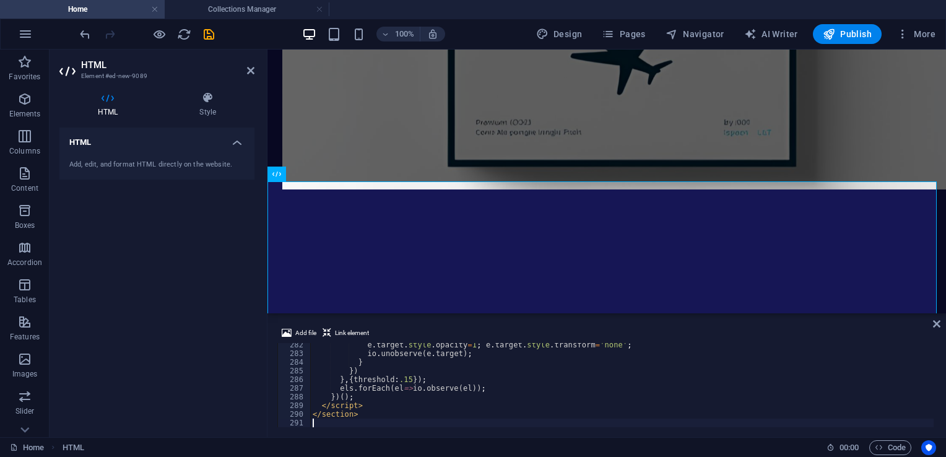
click at [942, 324] on div "Add file Link element 282 283 284 285 286 287 288 289 290 291 e . target . styl…" at bounding box center [606, 376] width 679 height 121
click at [937, 323] on icon at bounding box center [936, 324] width 7 height 10
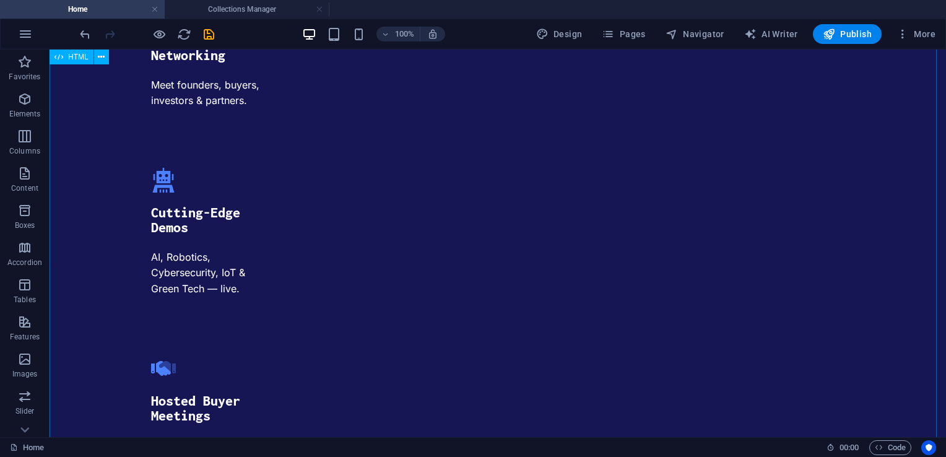
scroll to position [4282, 0]
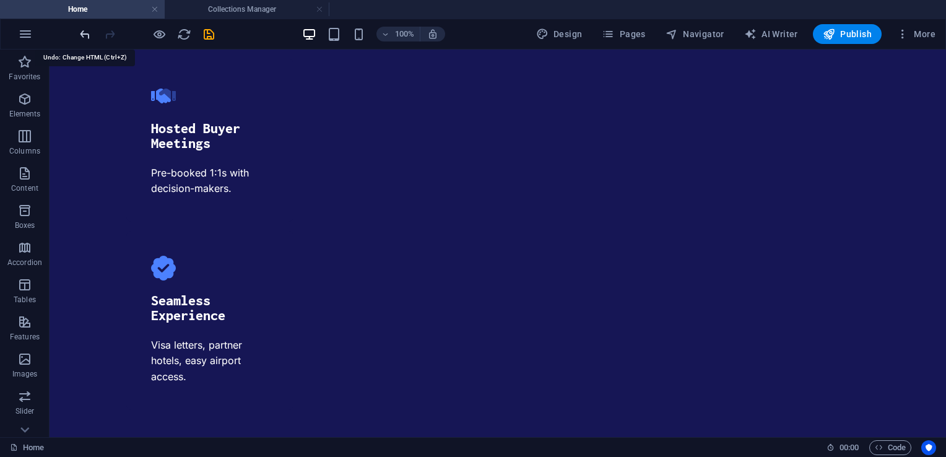
click at [84, 31] on icon "undo" at bounding box center [85, 34] width 14 height 14
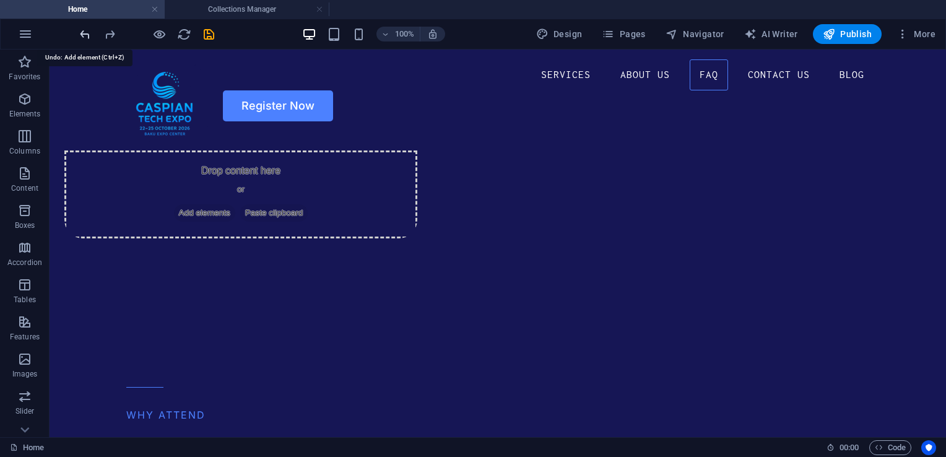
scroll to position [2582, 0]
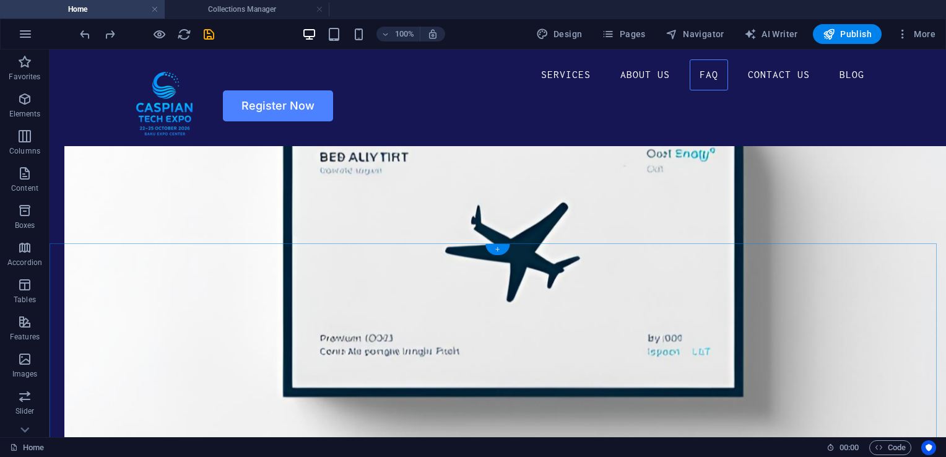
click at [494, 251] on div "+" at bounding box center [497, 249] width 24 height 11
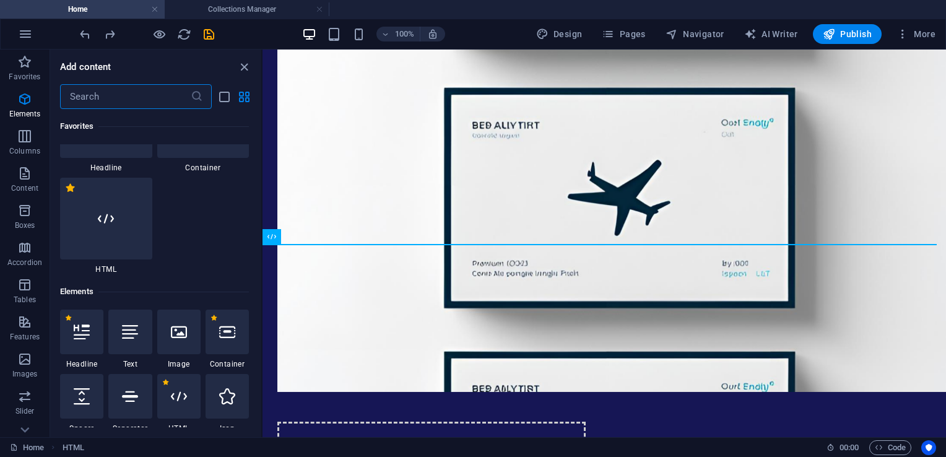
scroll to position [0, 0]
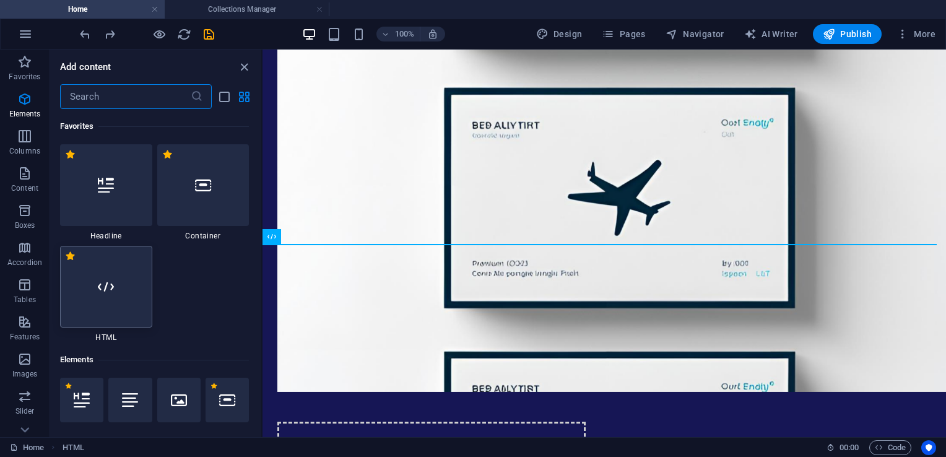
click at [133, 318] on div at bounding box center [106, 287] width 92 height 82
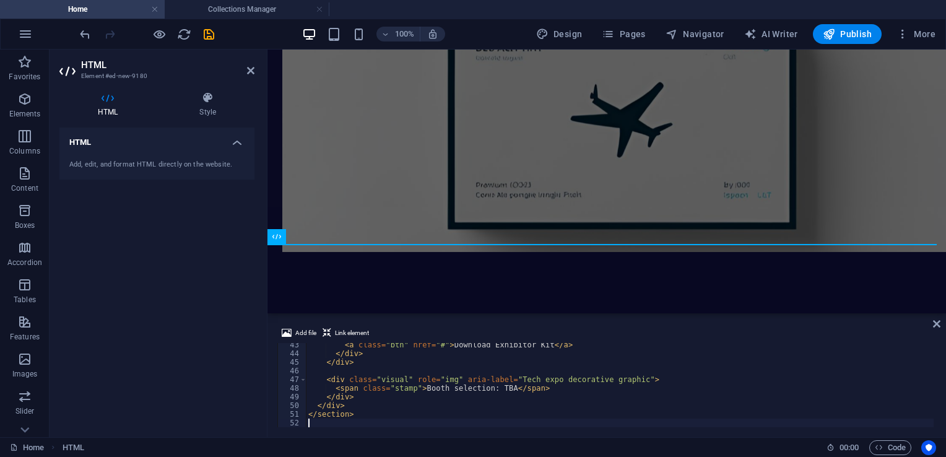
scroll to position [367, 0]
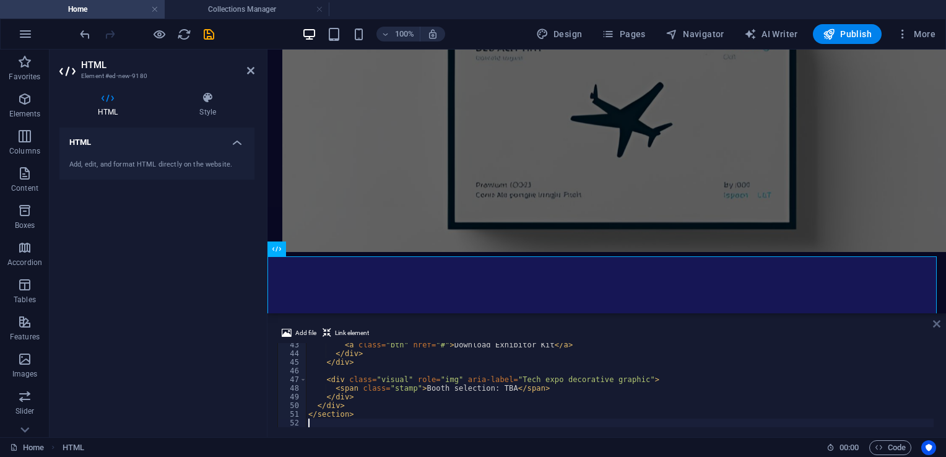
click at [939, 325] on icon at bounding box center [936, 324] width 7 height 10
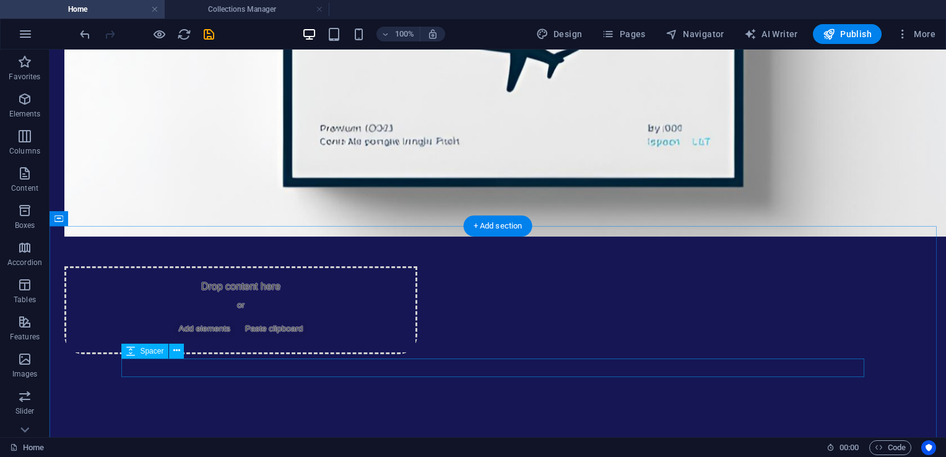
scroll to position [2812, 0]
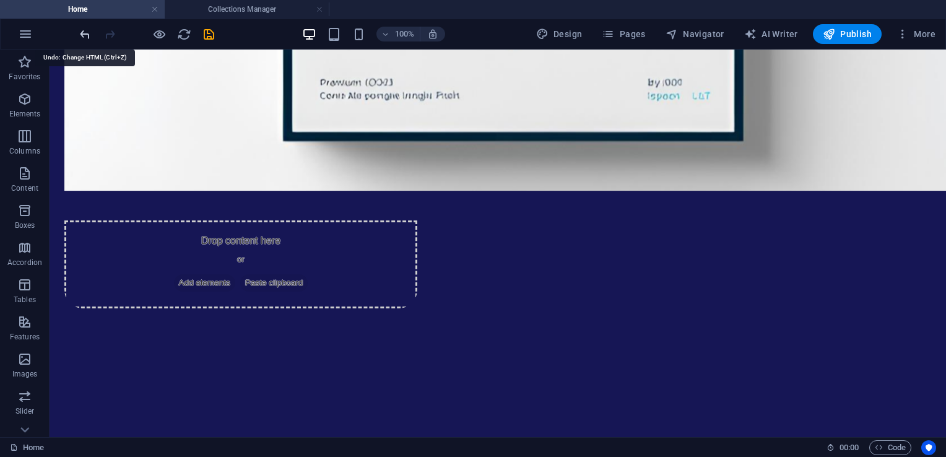
click at [88, 38] on icon "undo" at bounding box center [85, 34] width 14 height 14
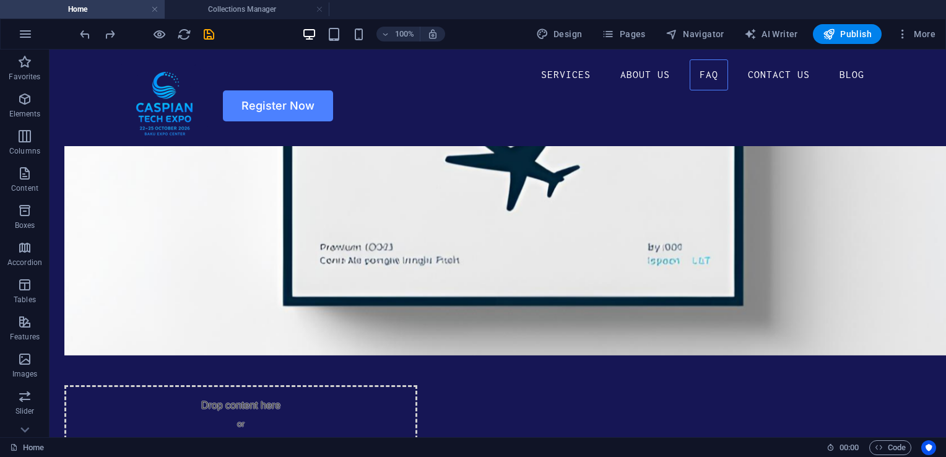
scroll to position [2582, 0]
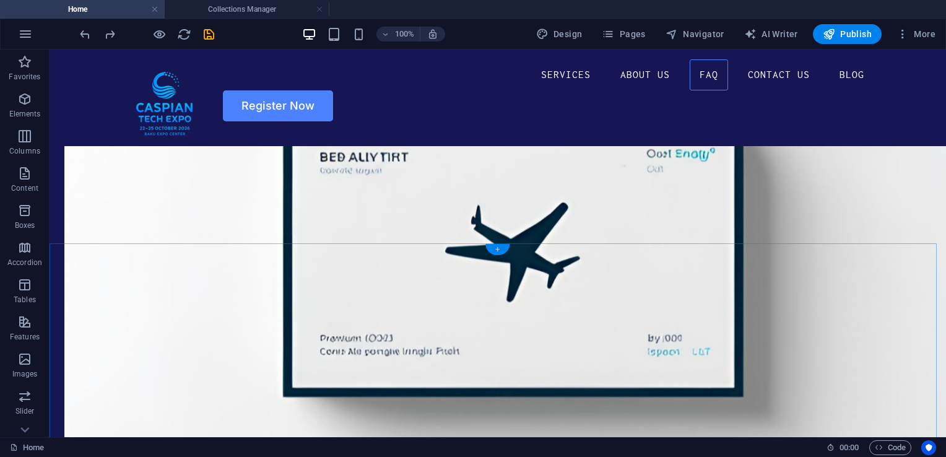
click at [493, 246] on div "+" at bounding box center [497, 249] width 24 height 11
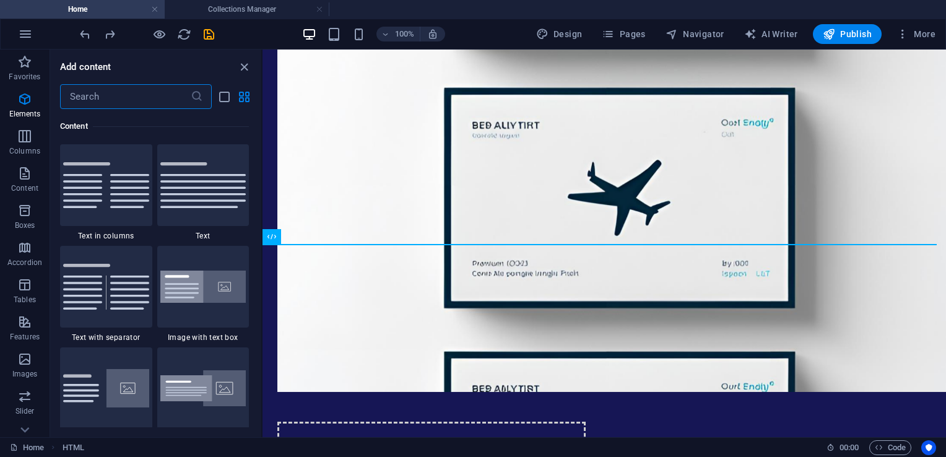
scroll to position [0, 0]
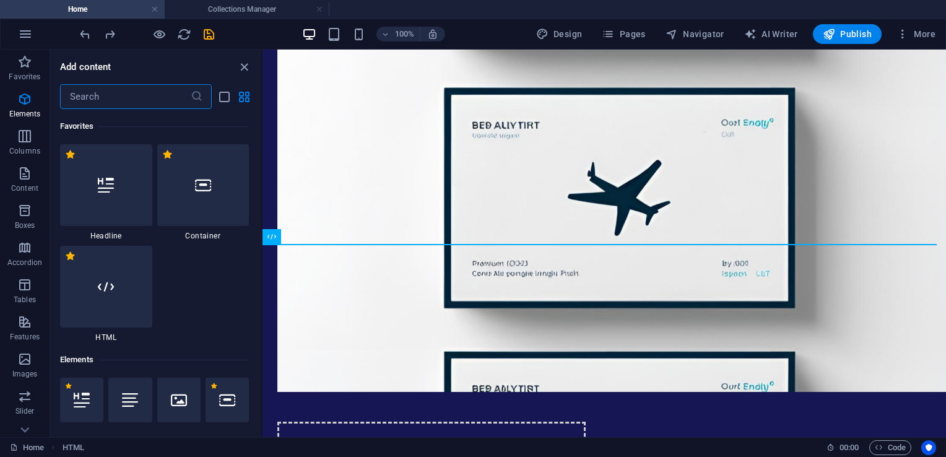
click at [131, 303] on div at bounding box center [106, 287] width 92 height 82
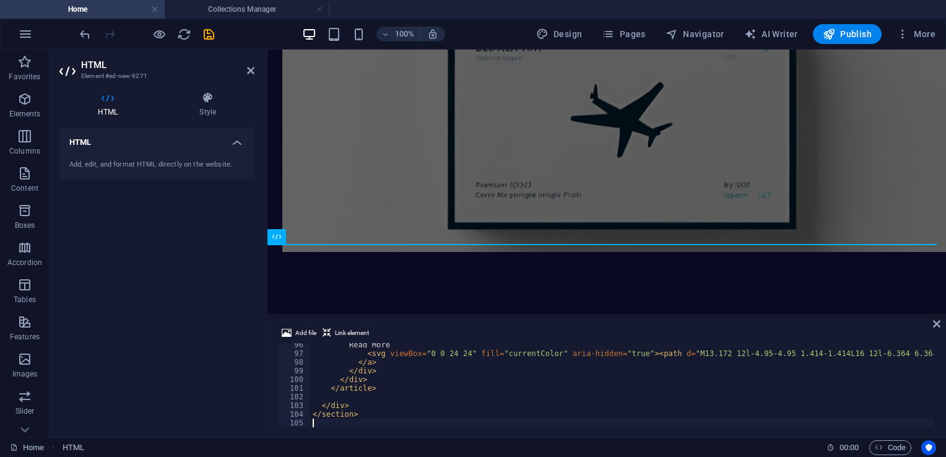
scroll to position [826, 0]
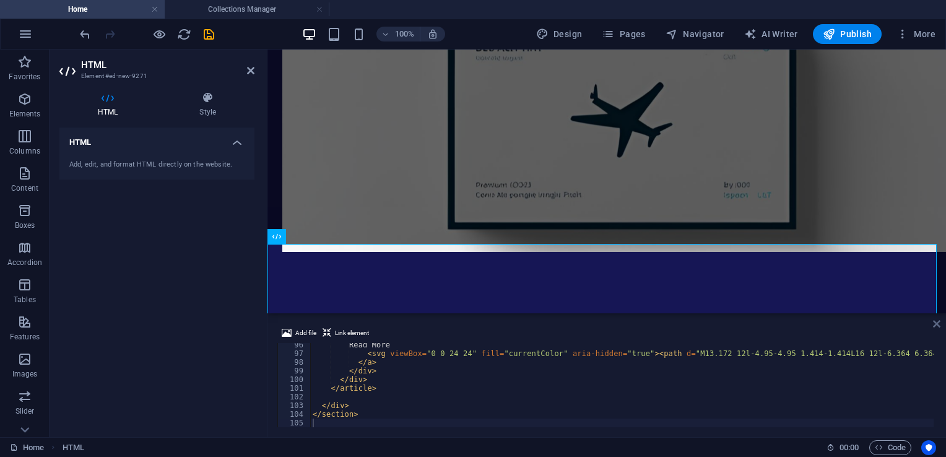
click at [936, 322] on icon at bounding box center [936, 324] width 7 height 10
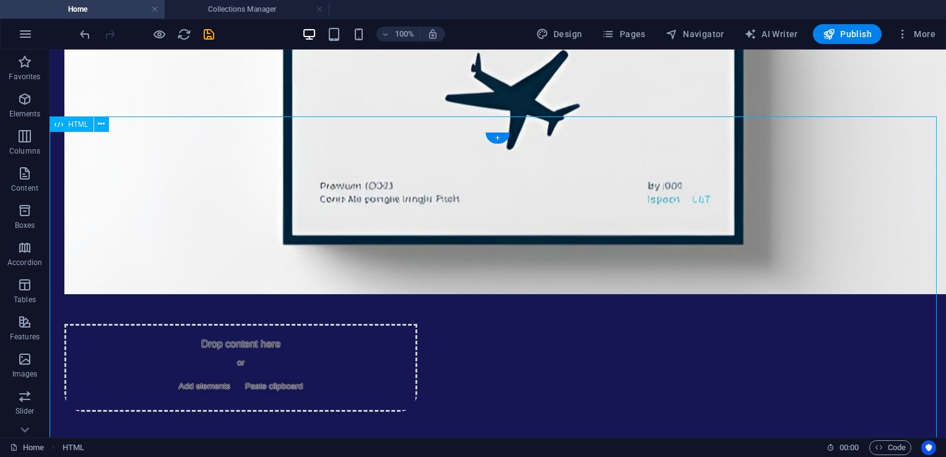
scroll to position [2853, 0]
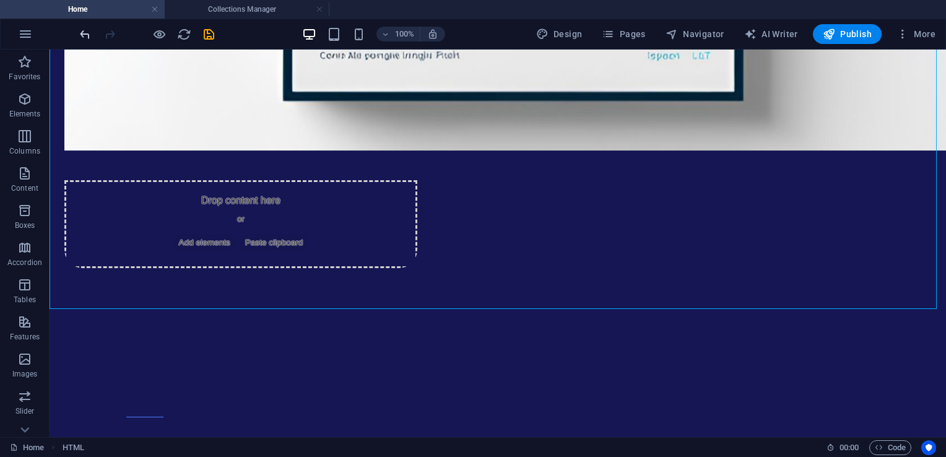
click at [82, 31] on icon "undo" at bounding box center [85, 34] width 14 height 14
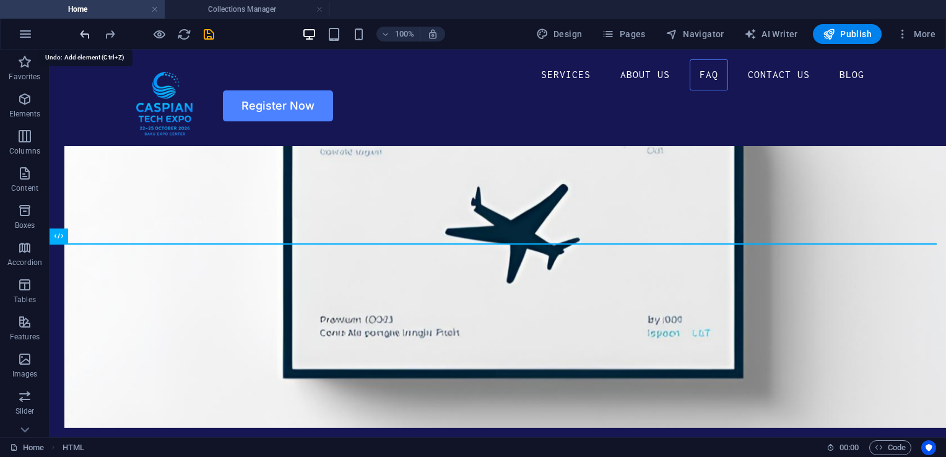
scroll to position [2582, 0]
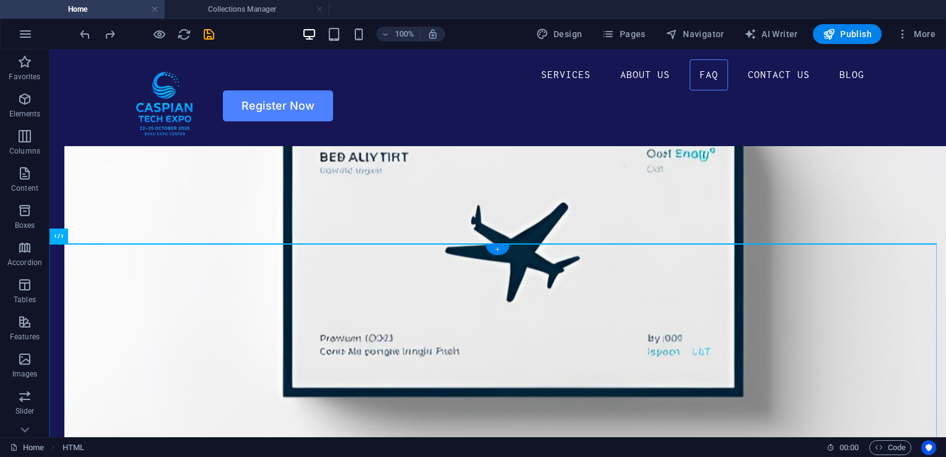
click at [500, 250] on div "+" at bounding box center [497, 249] width 24 height 11
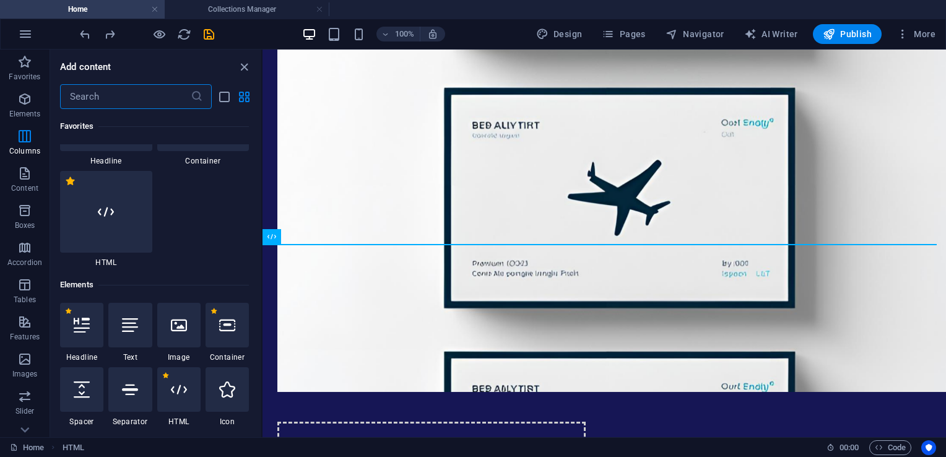
scroll to position [0, 0]
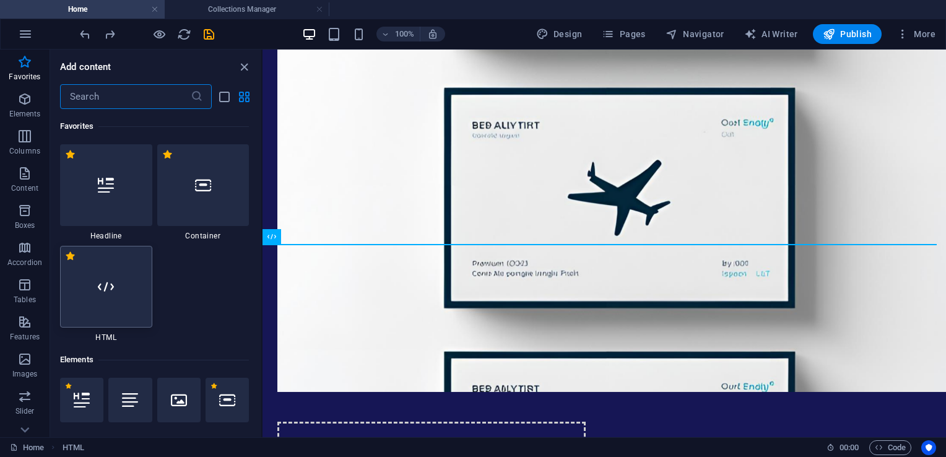
click at [108, 293] on icon at bounding box center [106, 287] width 16 height 16
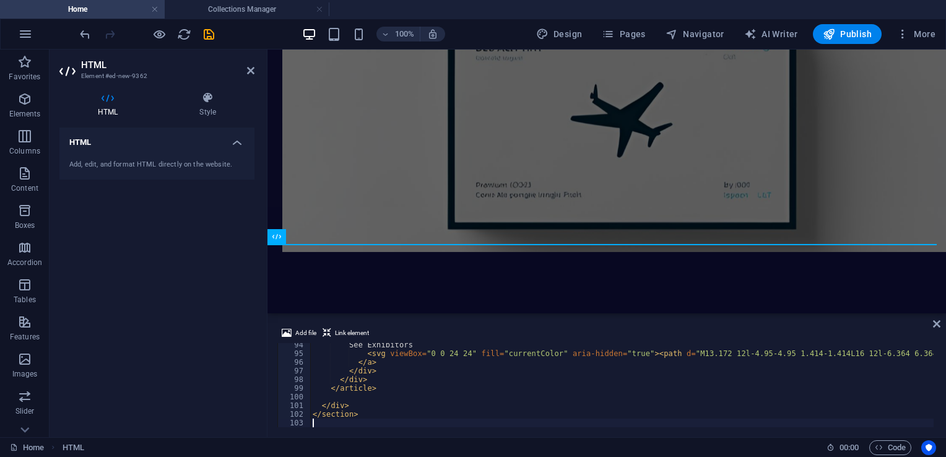
scroll to position [809, 0]
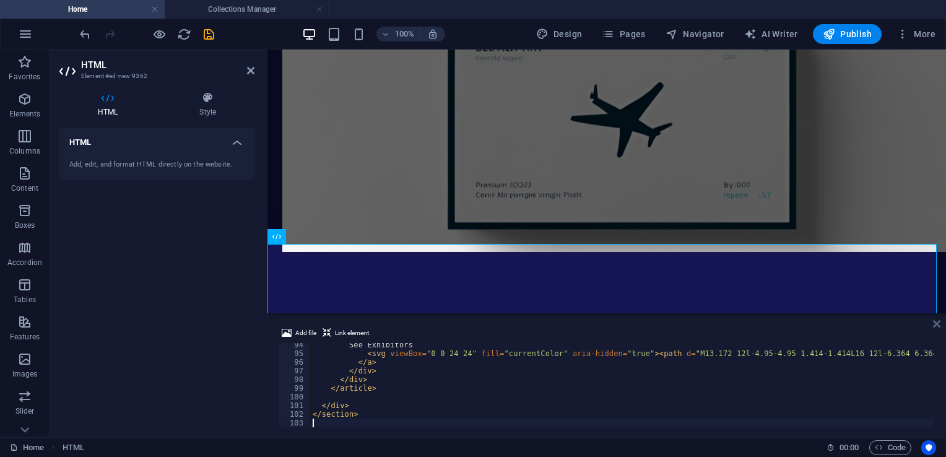
click at [939, 323] on icon at bounding box center [936, 324] width 7 height 10
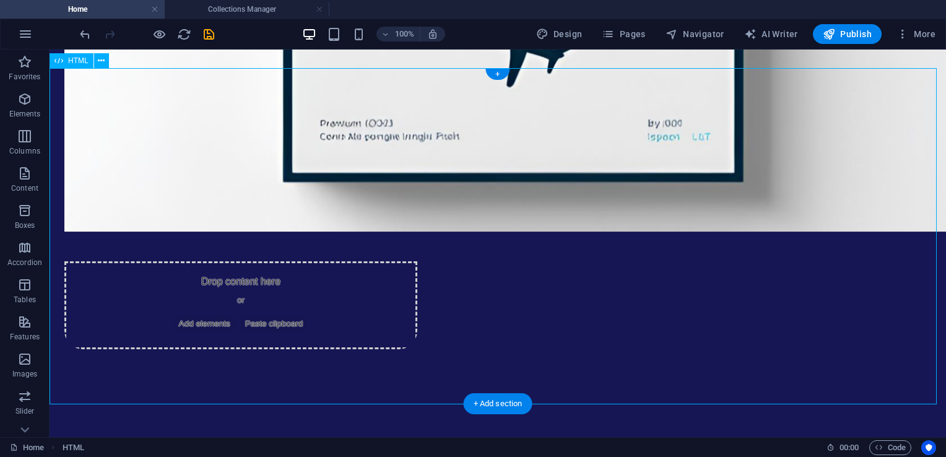
scroll to position [2772, 0]
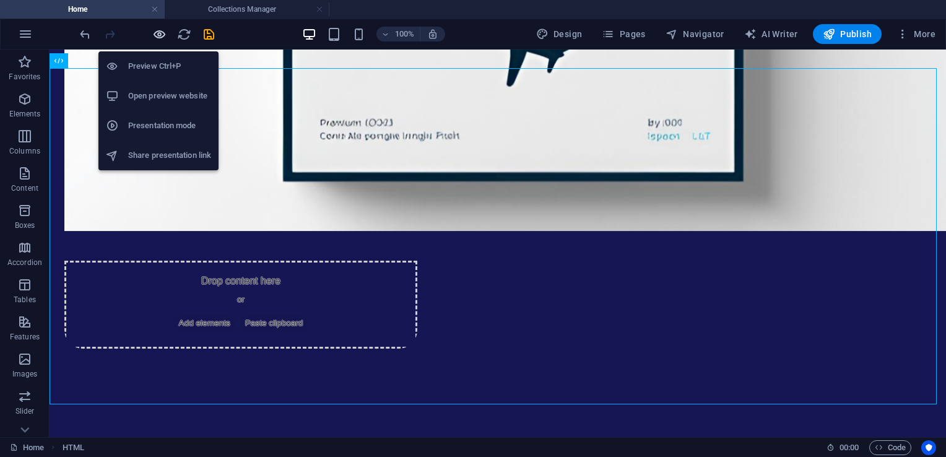
click at [162, 32] on icon "button" at bounding box center [159, 34] width 14 height 14
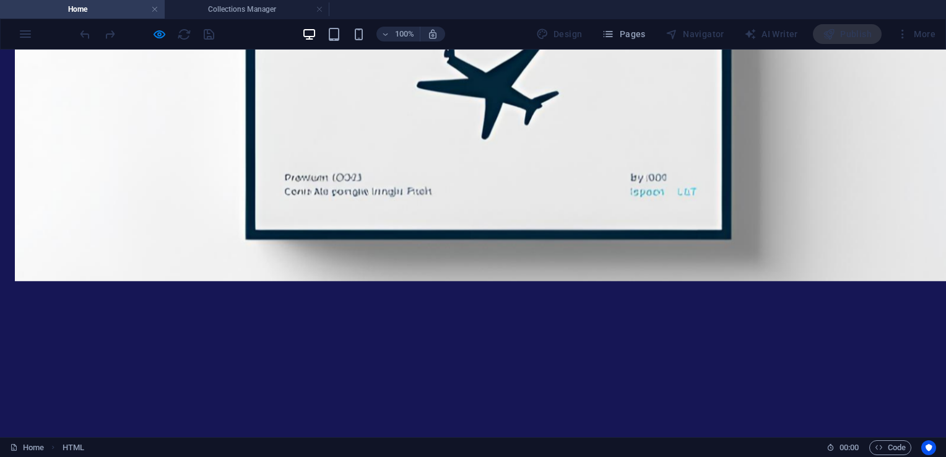
scroll to position [2635, 0]
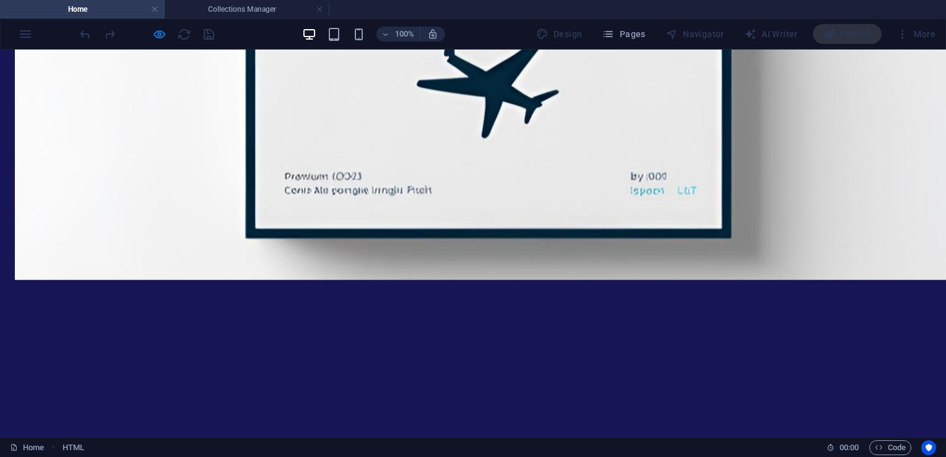
click at [159, 24] on div at bounding box center [146, 34] width 139 height 20
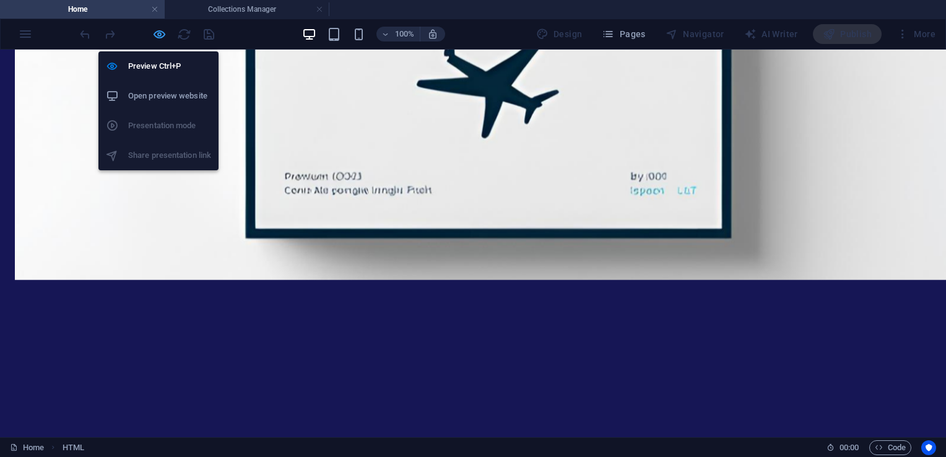
click at [160, 32] on icon "button" at bounding box center [159, 34] width 14 height 14
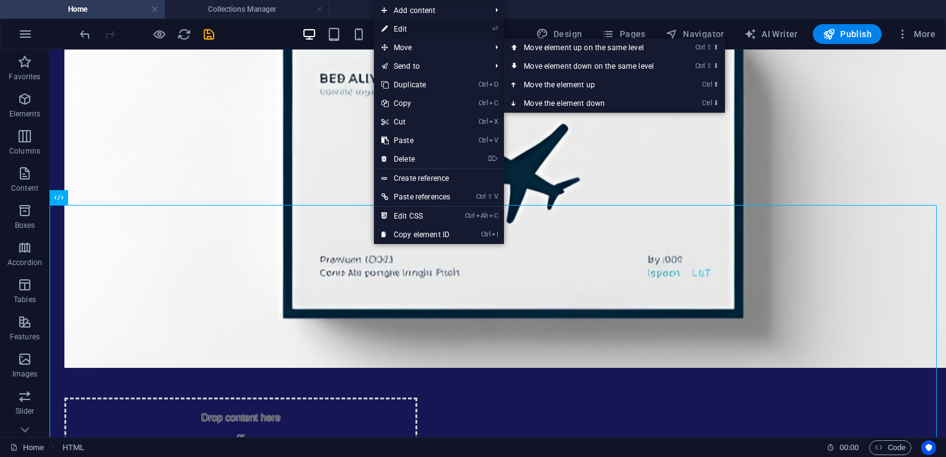
click at [422, 29] on link "⏎ Edit" at bounding box center [416, 29] width 84 height 19
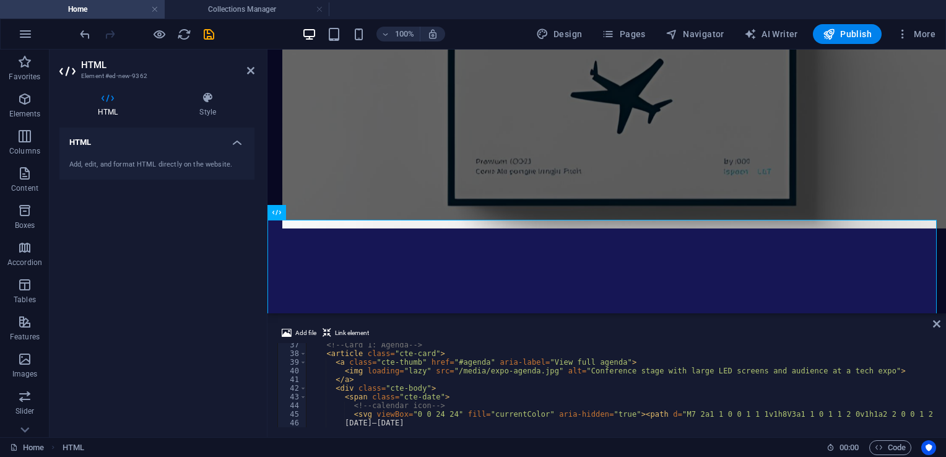
scroll to position [315, 0]
click at [535, 372] on div "<!-- Card 1: Agenda --> < article class = "cte-card" > < a class = "cte-thumb" …" at bounding box center [794, 389] width 977 height 99
click at [538, 372] on div "<!-- Card 1: Agenda --> < article class = "cte-card" > < a class = "cte-thumb" …" at bounding box center [794, 389] width 977 height 99
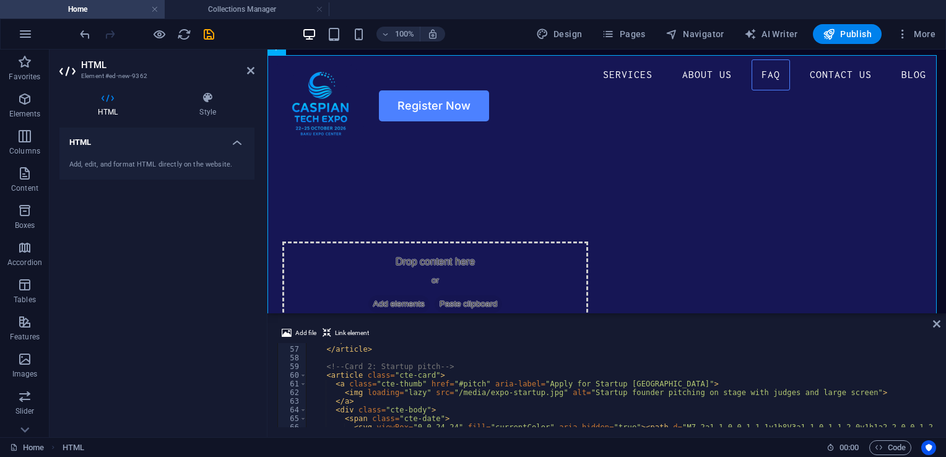
scroll to position [484, 0]
click at [542, 395] on div "</ div > </ article > <!-- Card 2: Startup pitch --> < article class = "cte-car…" at bounding box center [794, 385] width 977 height 99
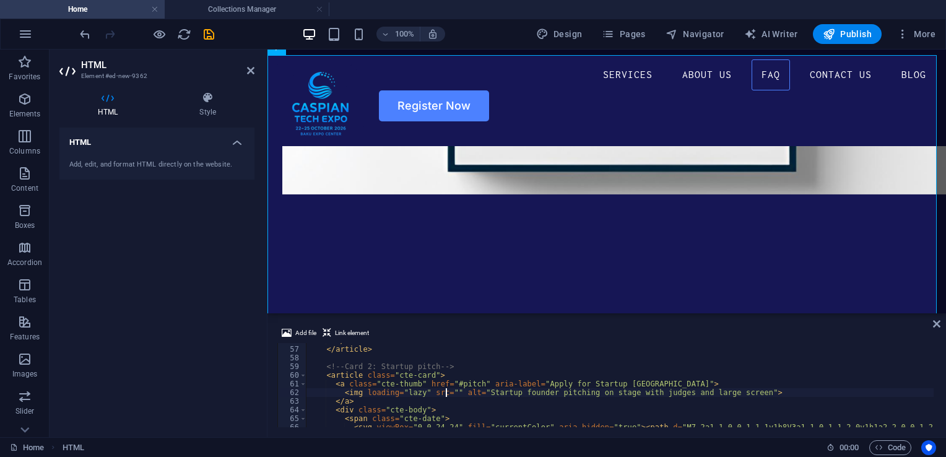
paste textarea "[URL][DOMAIN_NAME]"
